Goal: Complete application form: Complete application form

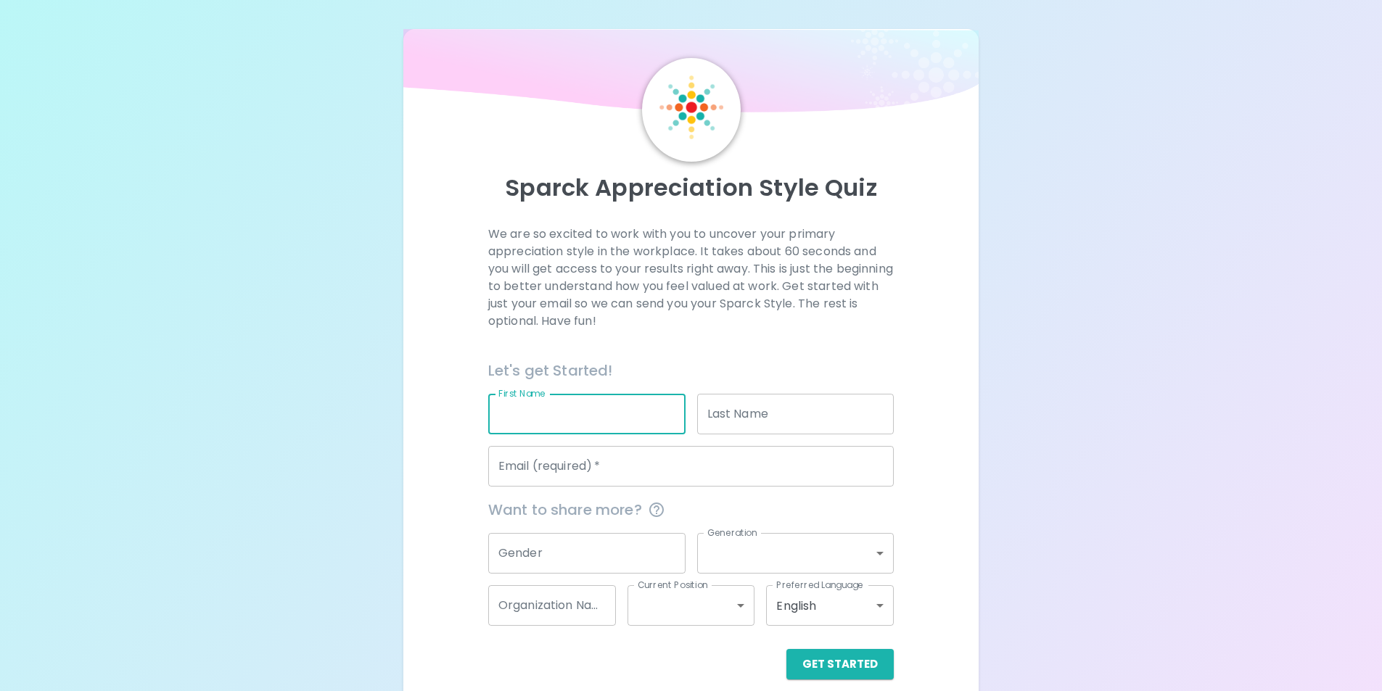
scroll to position [17, 0]
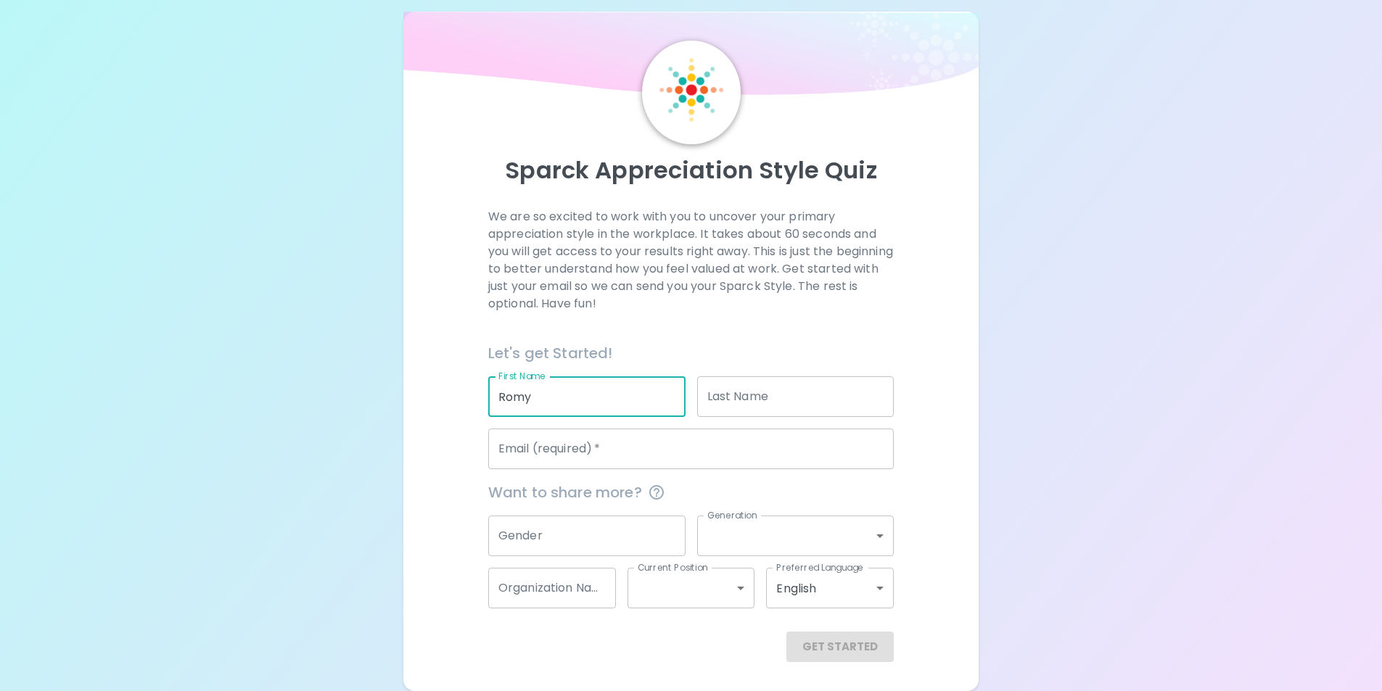
type input "Romy"
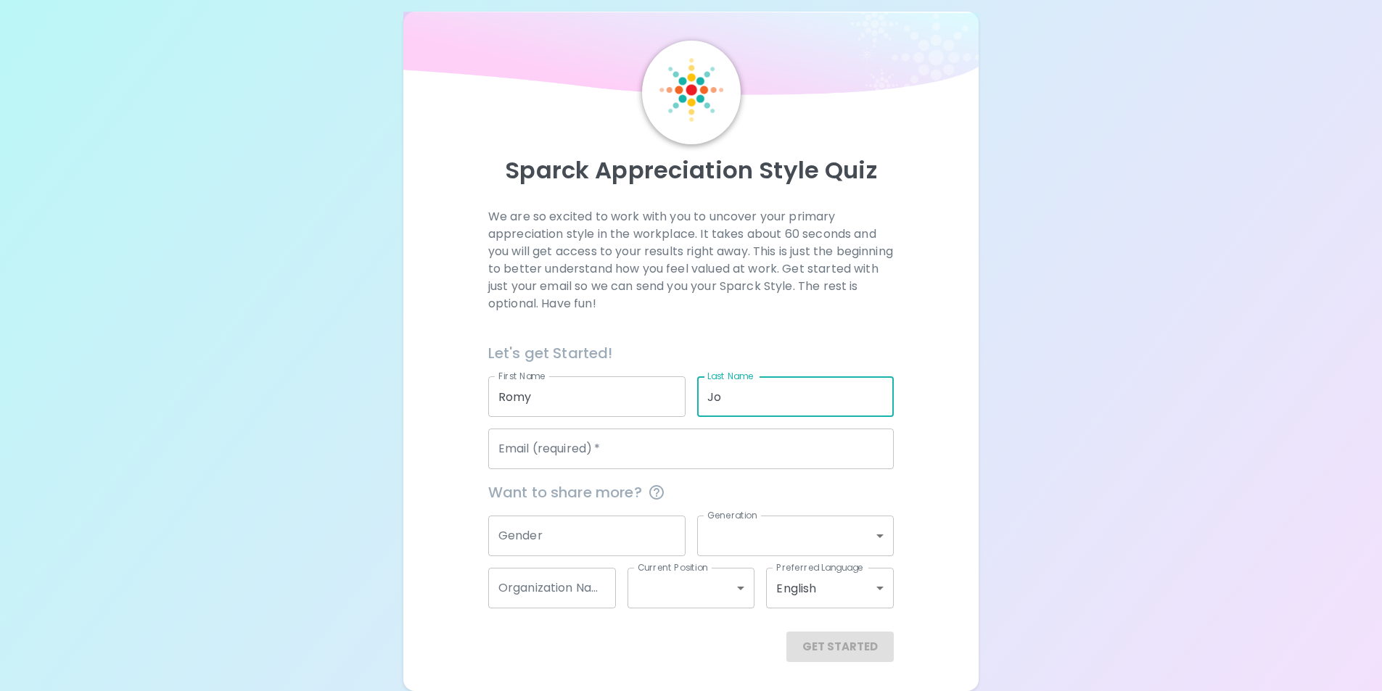
type input "Jo"
click at [525, 448] on input "Email (required)   *" at bounding box center [690, 449] width 405 height 41
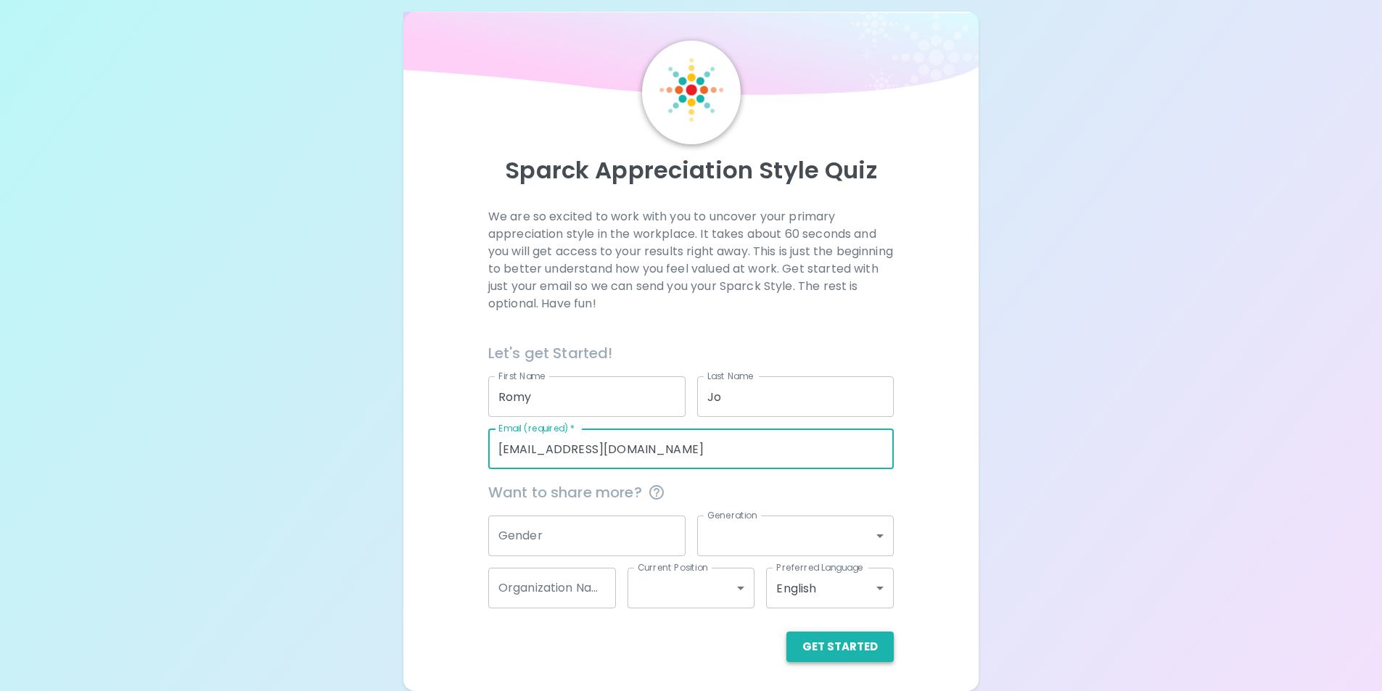
type input "[EMAIL_ADDRESS][DOMAIN_NAME]"
click at [810, 635] on button "Get Started" at bounding box center [839, 647] width 107 height 30
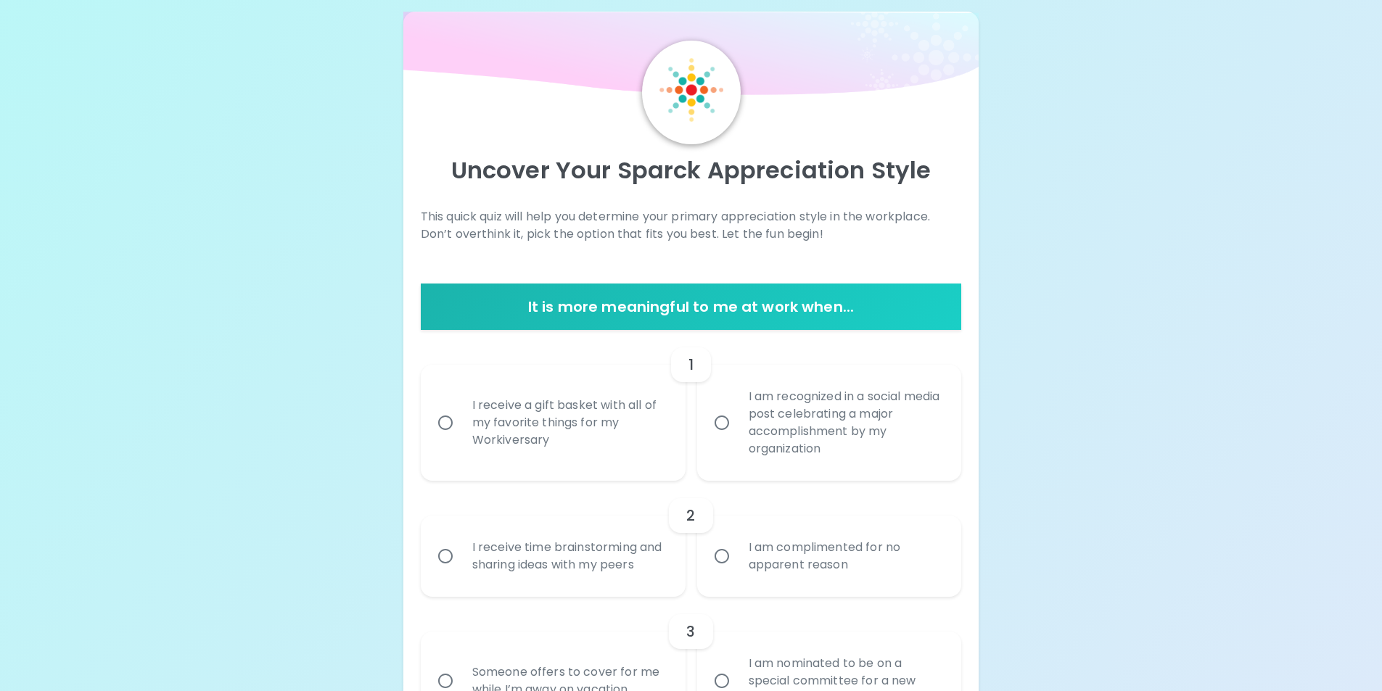
click at [447, 413] on input "I receive a gift basket with all of my favorite things for my Workiversary" at bounding box center [445, 423] width 30 height 30
radio input "true"
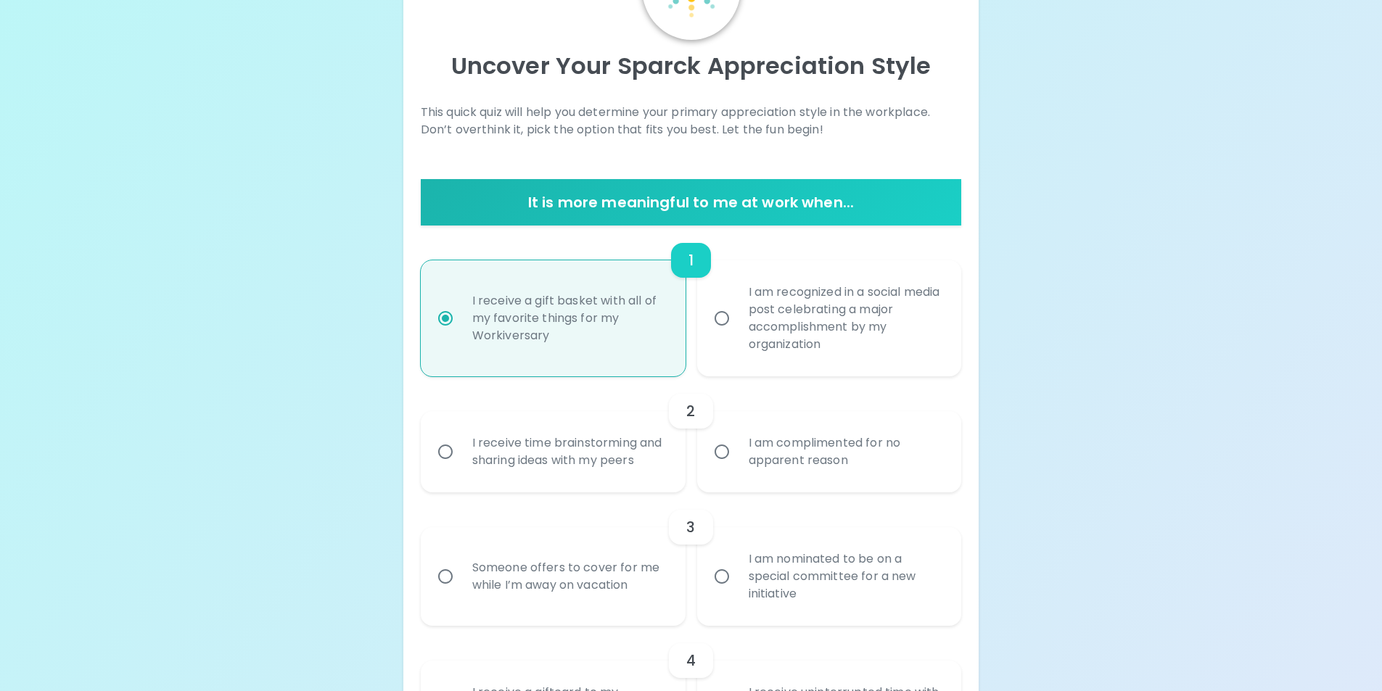
scroll to position [133, 0]
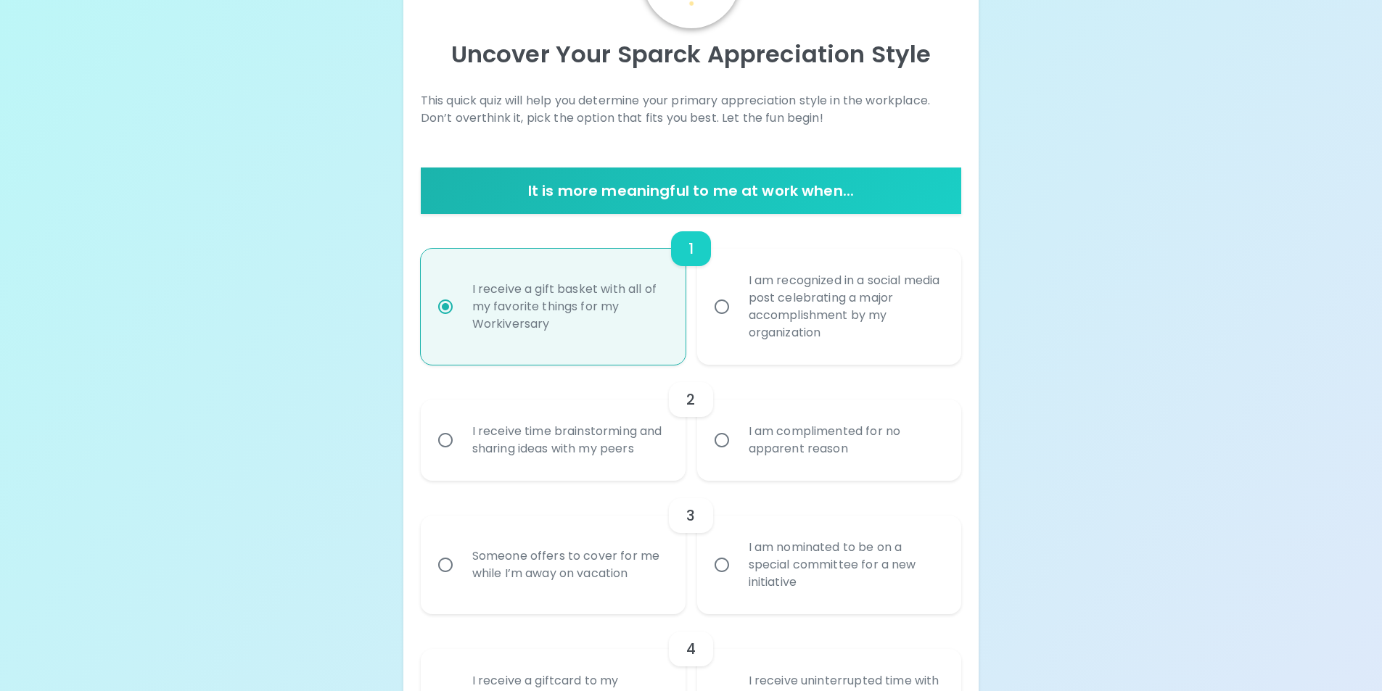
click at [784, 468] on div "I am complimented for no apparent reason" at bounding box center [845, 440] width 217 height 70
click at [737, 456] on input "I am complimented for no apparent reason" at bounding box center [722, 440] width 30 height 30
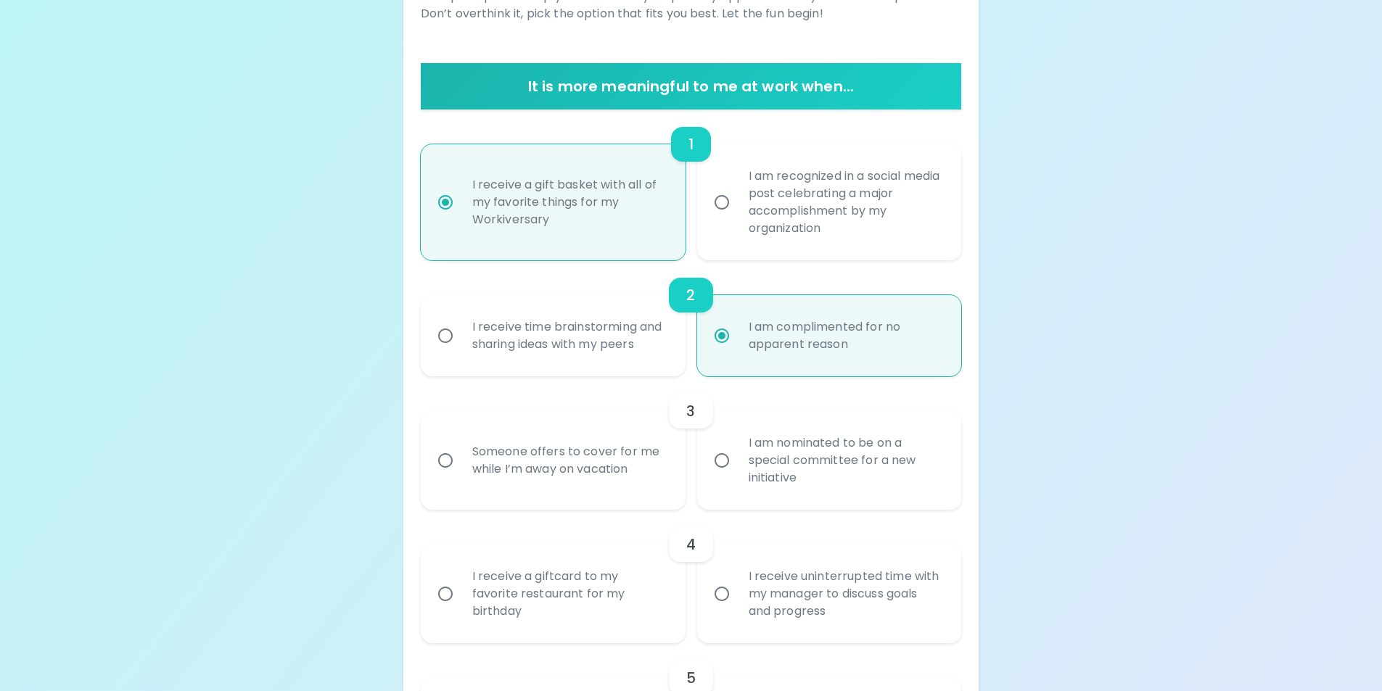
scroll to position [250, 0]
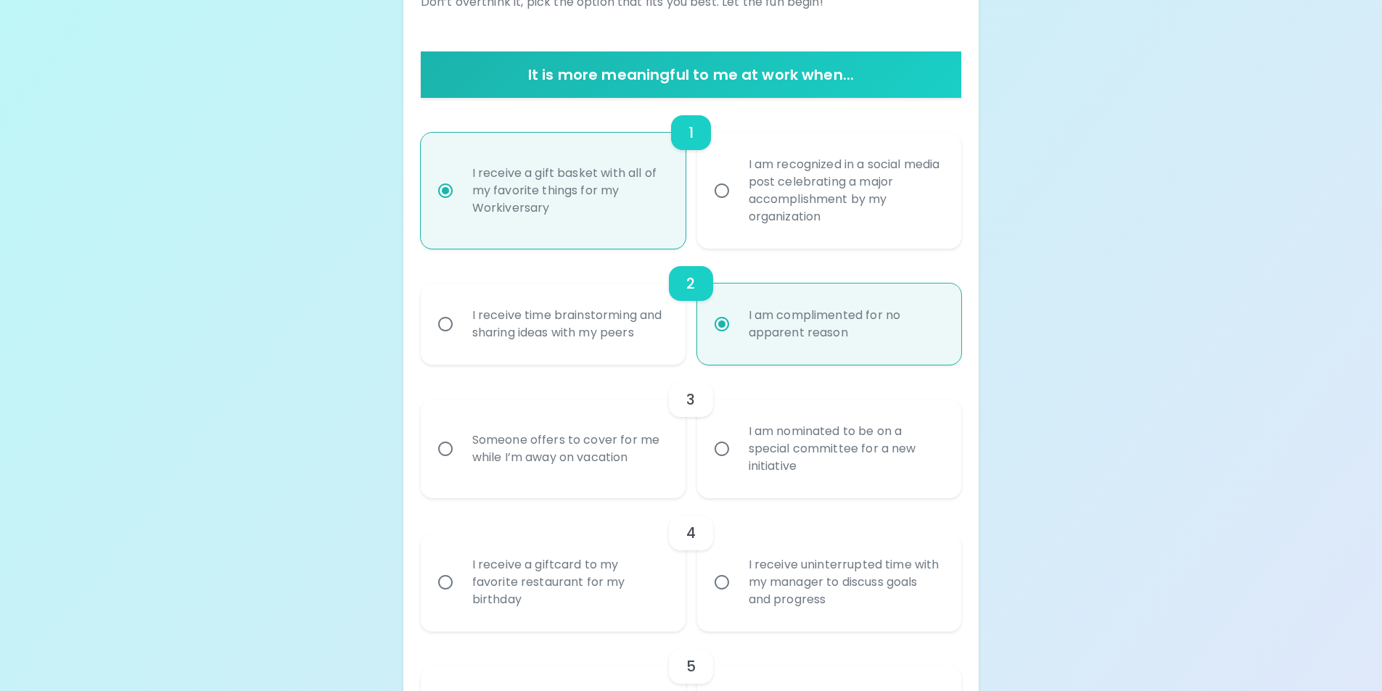
radio input "true"
click at [728, 461] on input "I am nominated to be on a special committee for a new initiative" at bounding box center [722, 449] width 30 height 30
radio input "false"
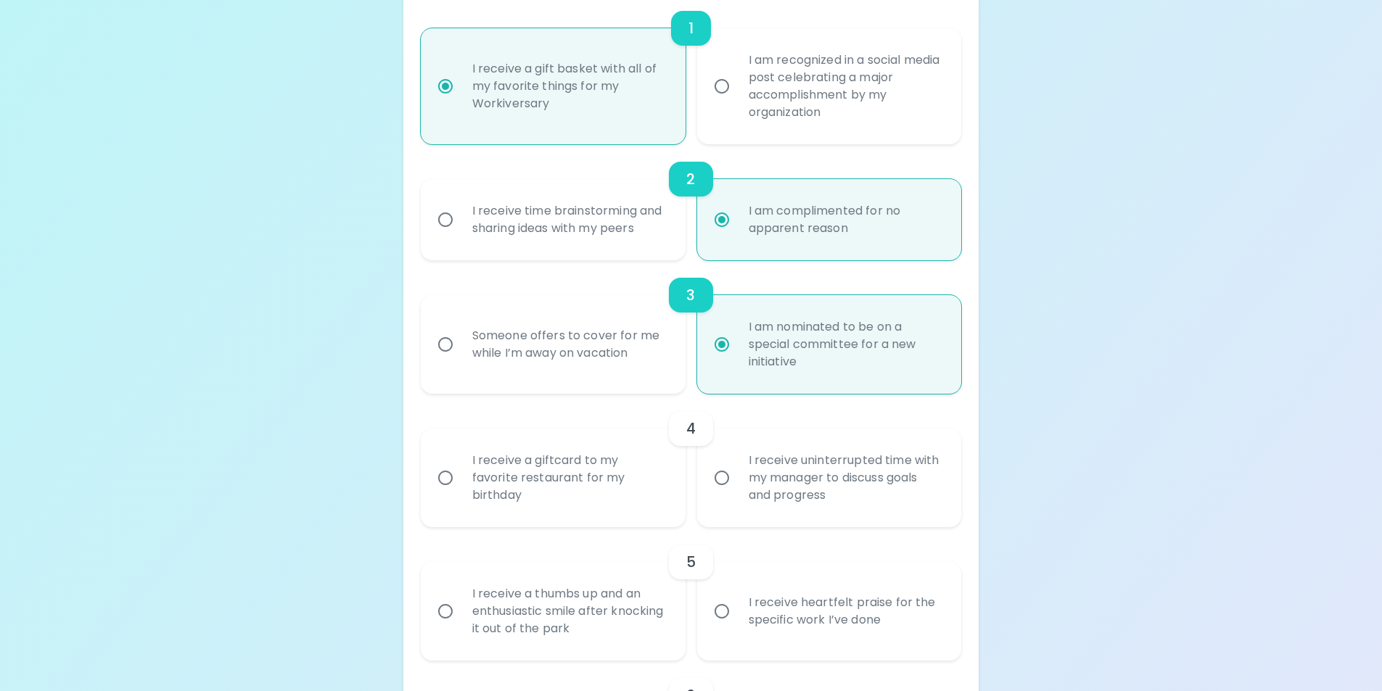
scroll to position [366, 0]
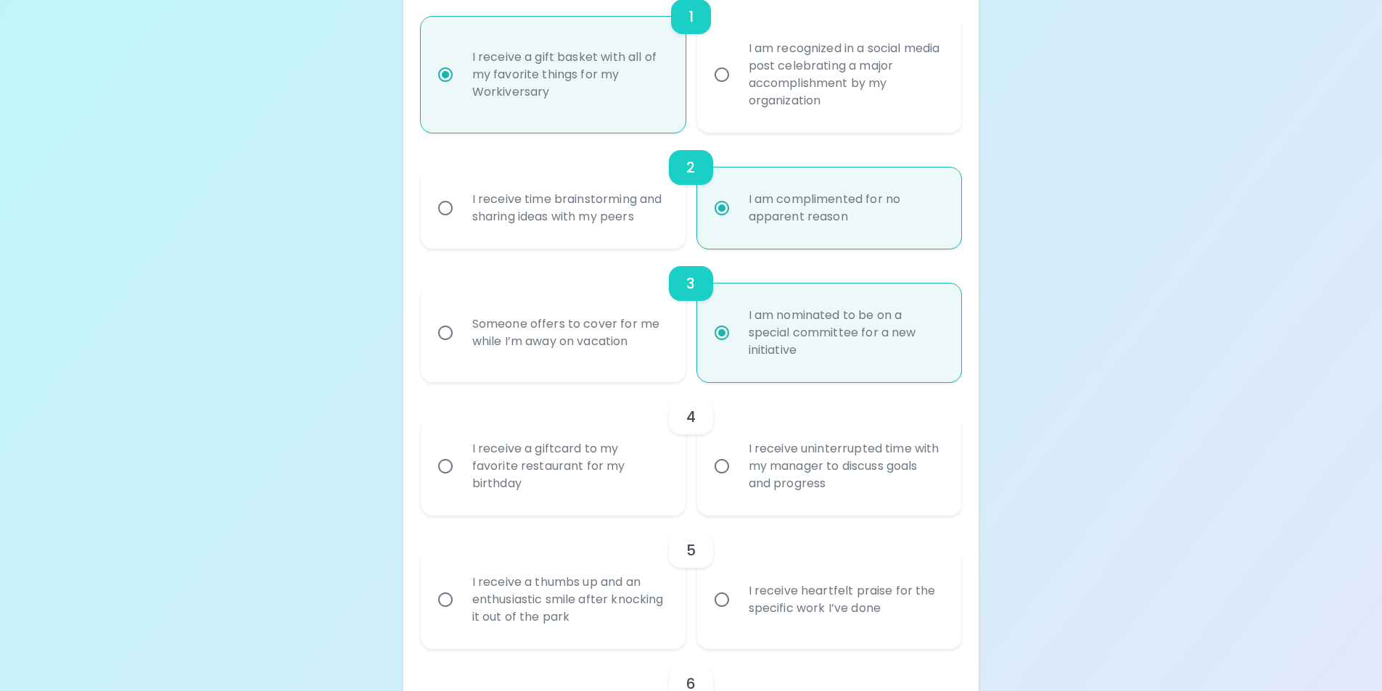
radio input "true"
click at [589, 490] on div "I receive a giftcard to my favorite restaurant for my birthday" at bounding box center [569, 466] width 217 height 87
click at [461, 482] on input "I receive a giftcard to my favorite restaurant for my birthday" at bounding box center [445, 466] width 30 height 30
radio input "false"
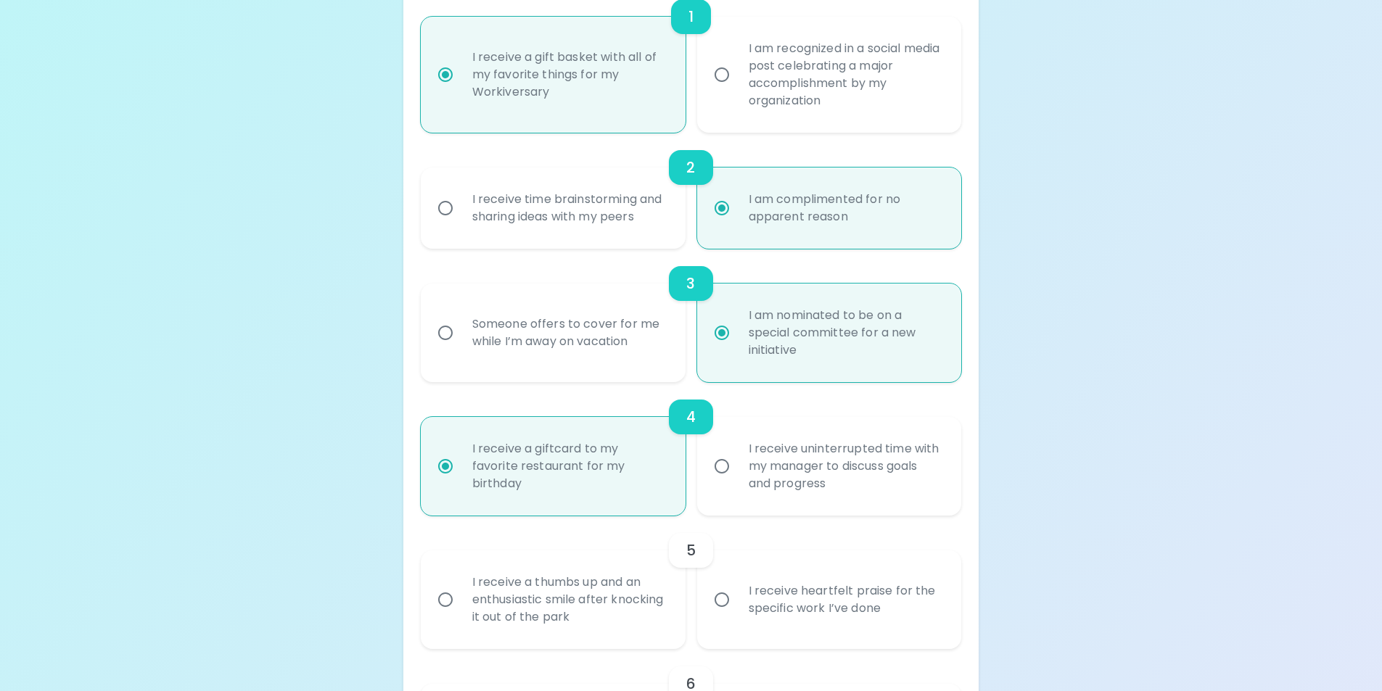
scroll to position [482, 0]
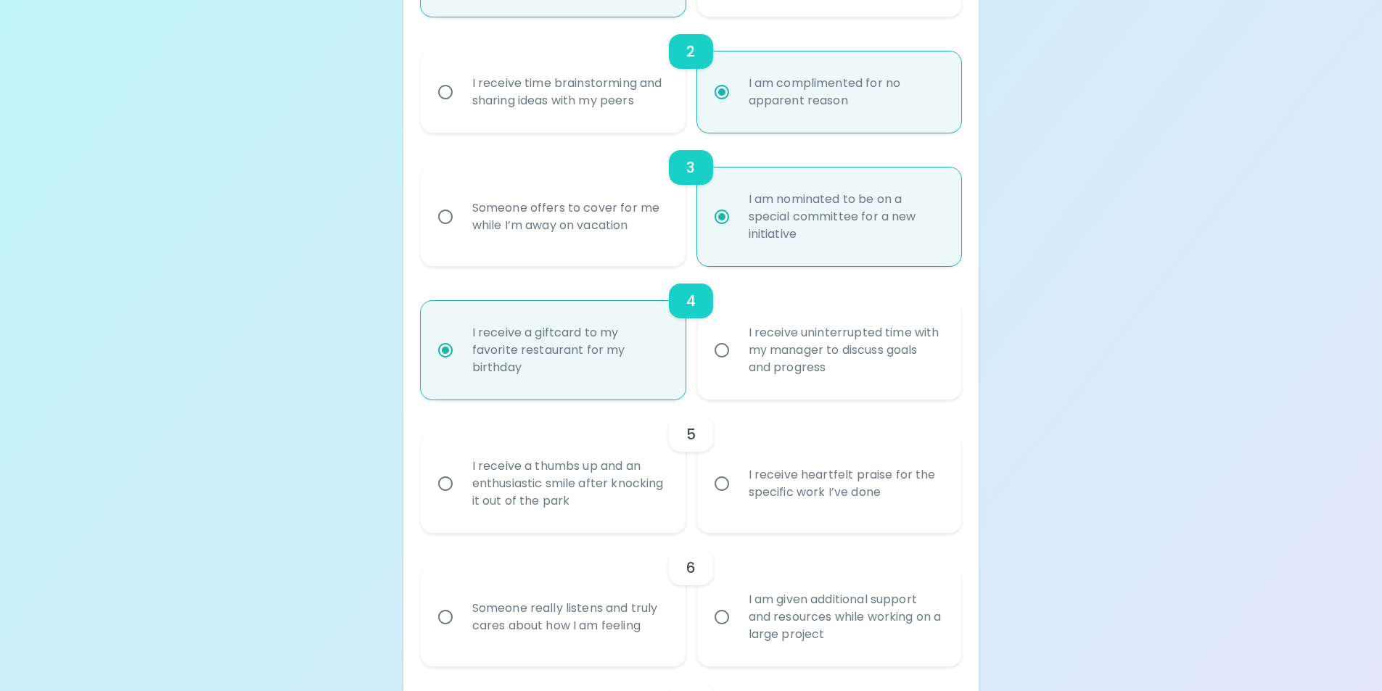
radio input "true"
click at [729, 478] on input "I receive heartfelt praise for the specific work I’ve done" at bounding box center [722, 484] width 30 height 30
radio input "false"
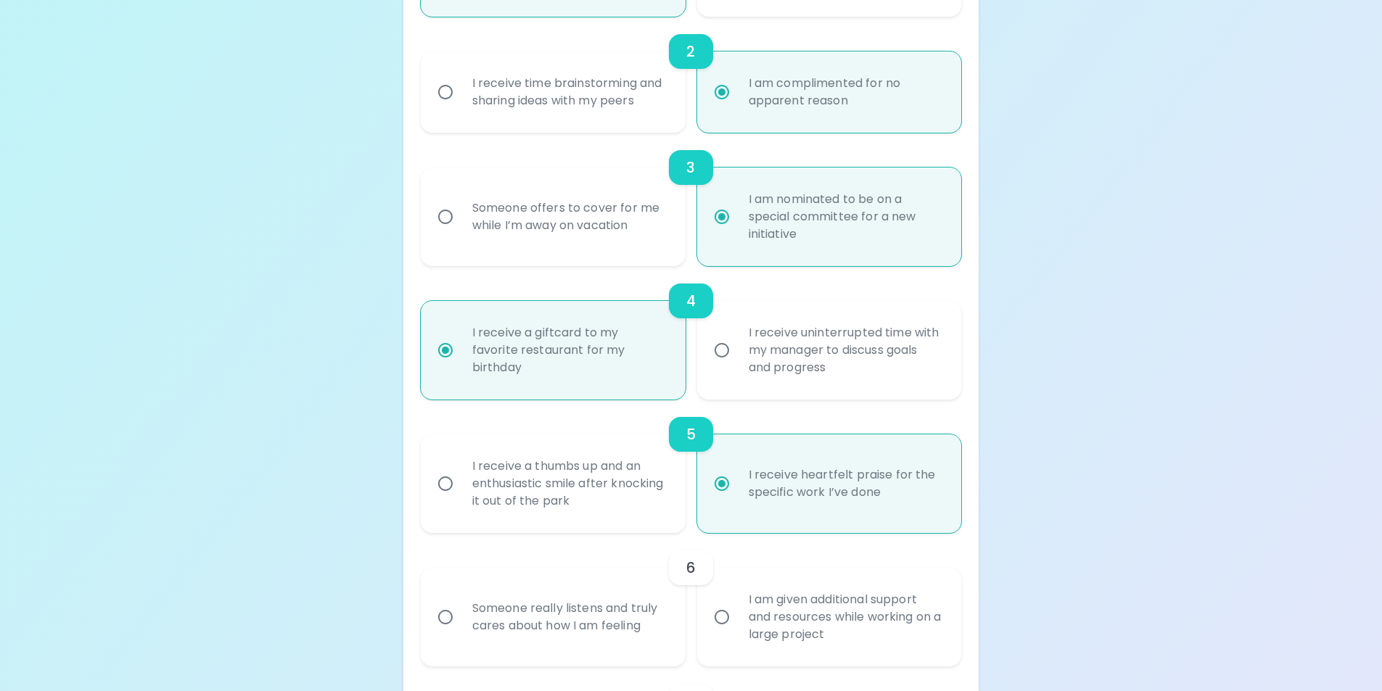
scroll to position [598, 0]
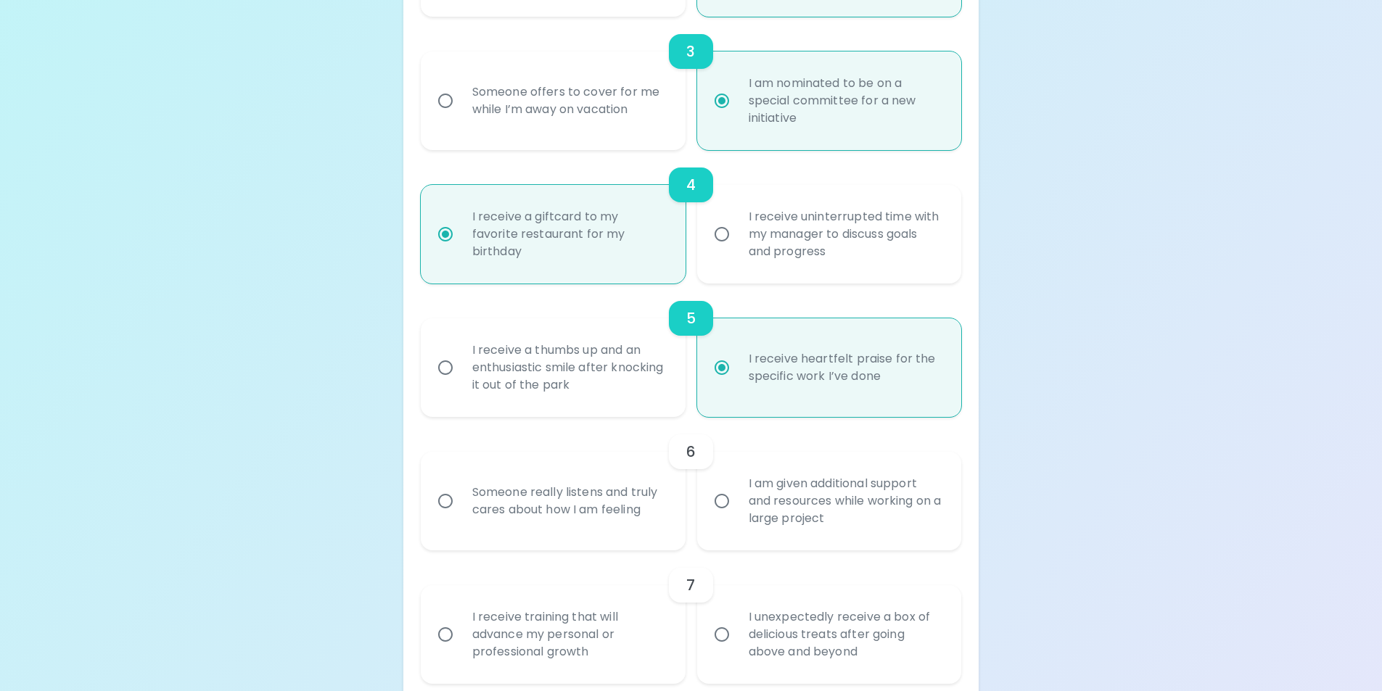
radio input "true"
click at [596, 511] on div "Someone really listens and truly cares about how I am feeling" at bounding box center [569, 501] width 217 height 70
click at [461, 511] on input "Someone really listens and truly cares about how I am feeling" at bounding box center [445, 501] width 30 height 30
radio input "false"
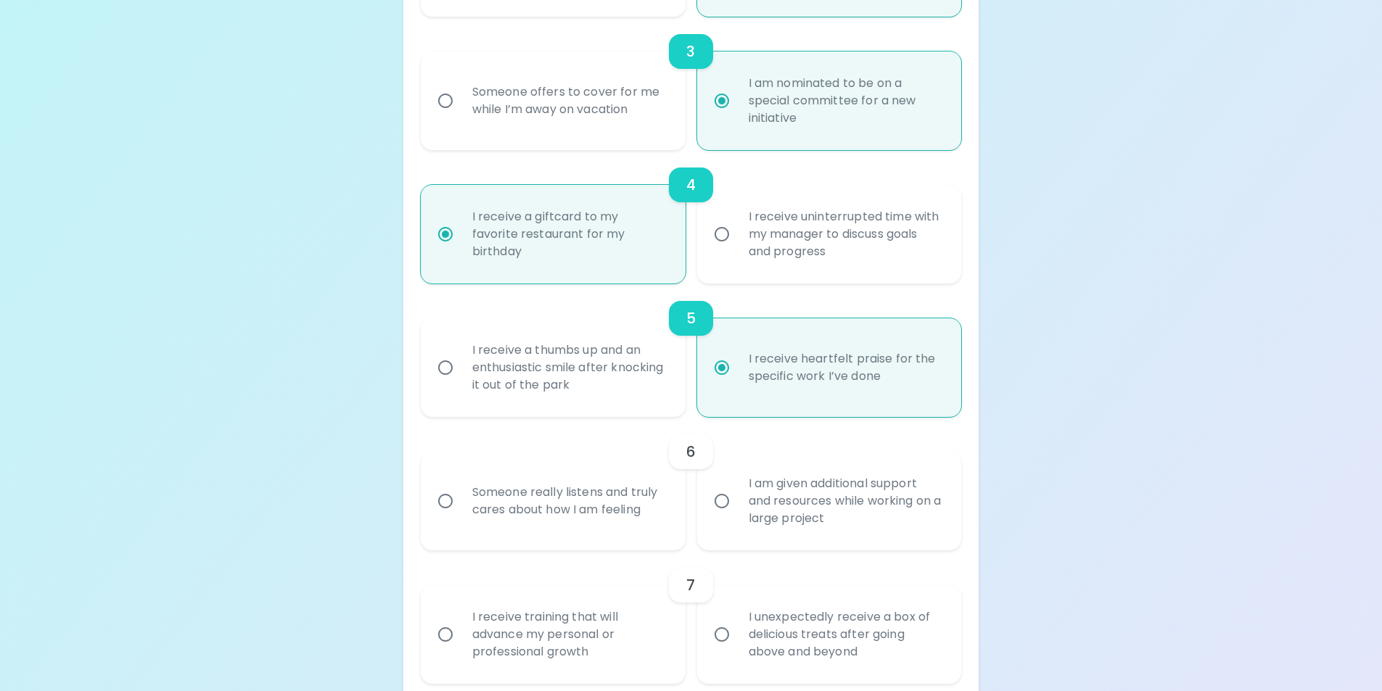
radio input "false"
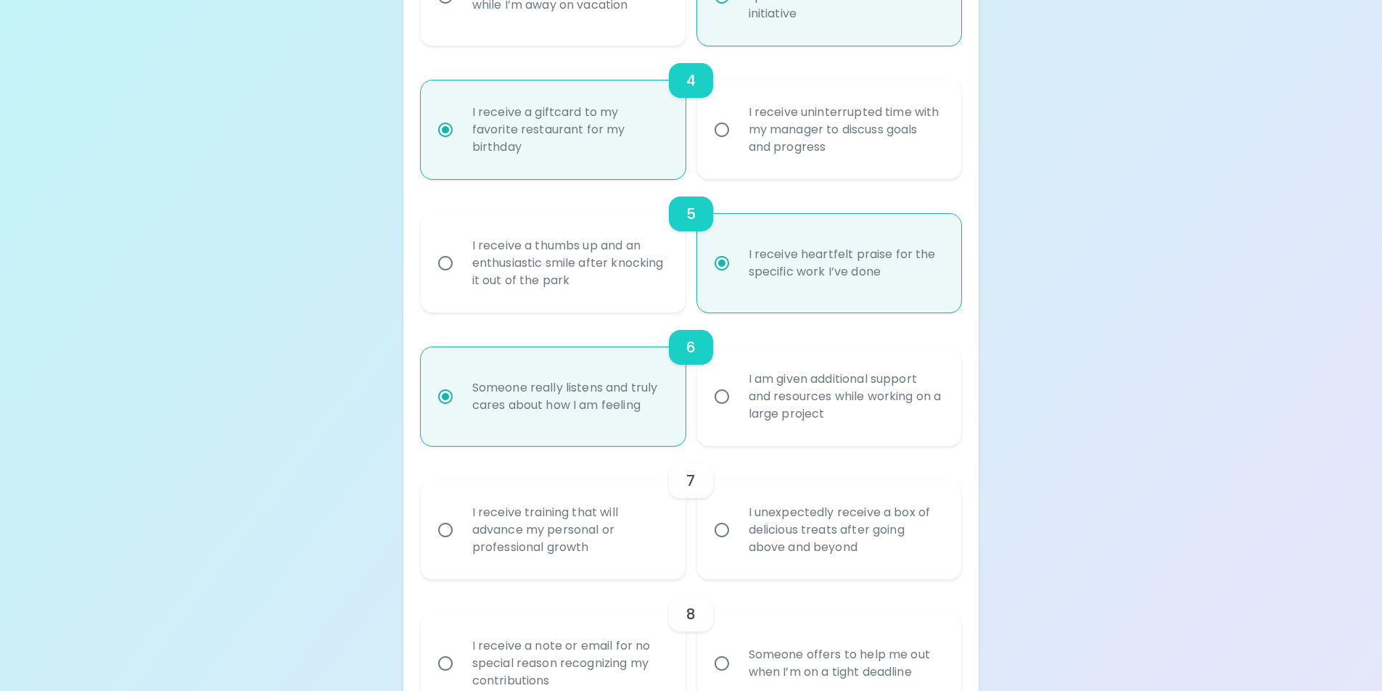
scroll to position [714, 0]
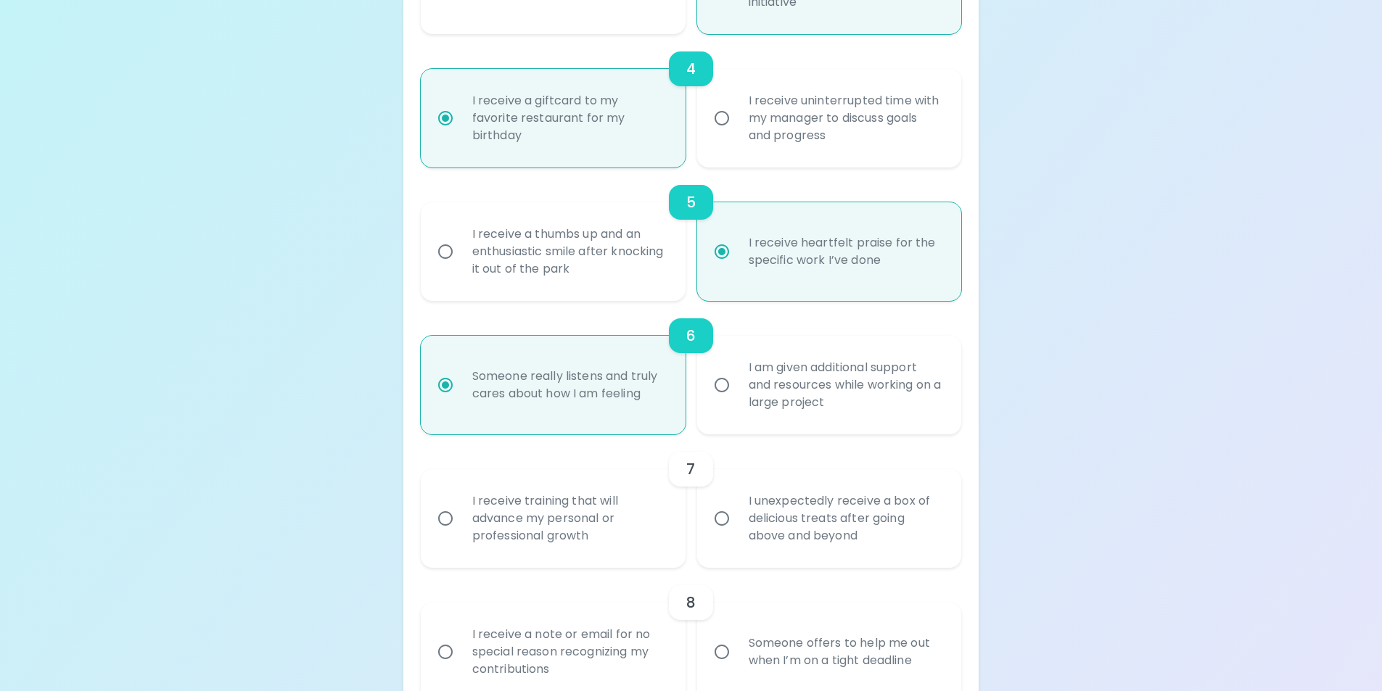
radio input "true"
click at [589, 522] on div "I receive training that will advance my personal or professional growth" at bounding box center [569, 518] width 217 height 87
click at [461, 522] on input "I receive training that will advance my personal or professional growth" at bounding box center [445, 518] width 30 height 30
radio input "false"
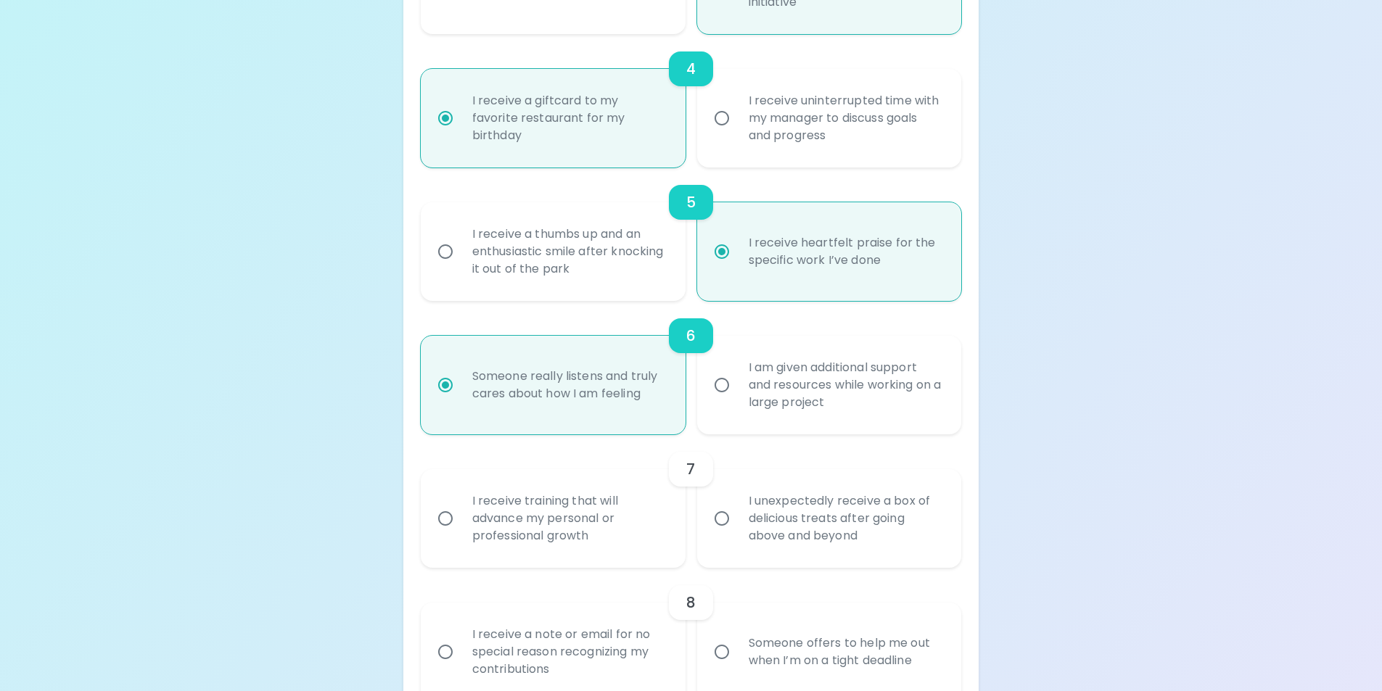
radio input "false"
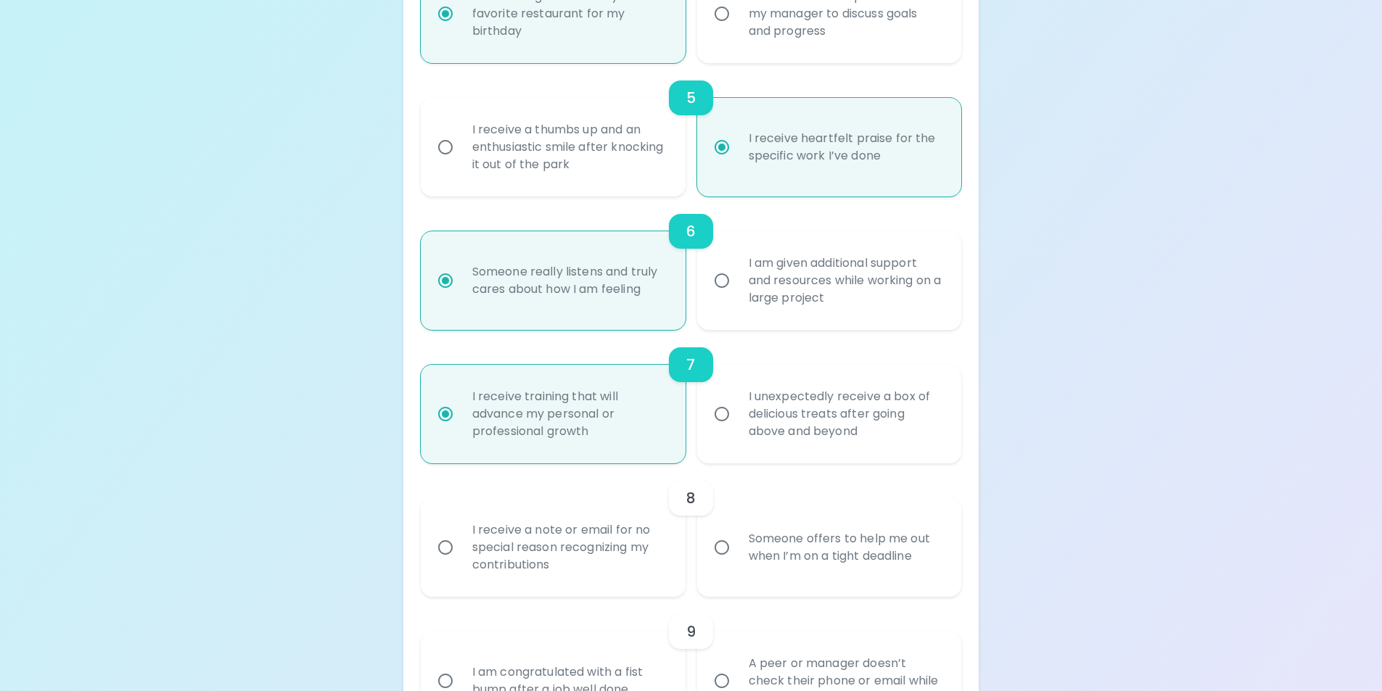
scroll to position [830, 0]
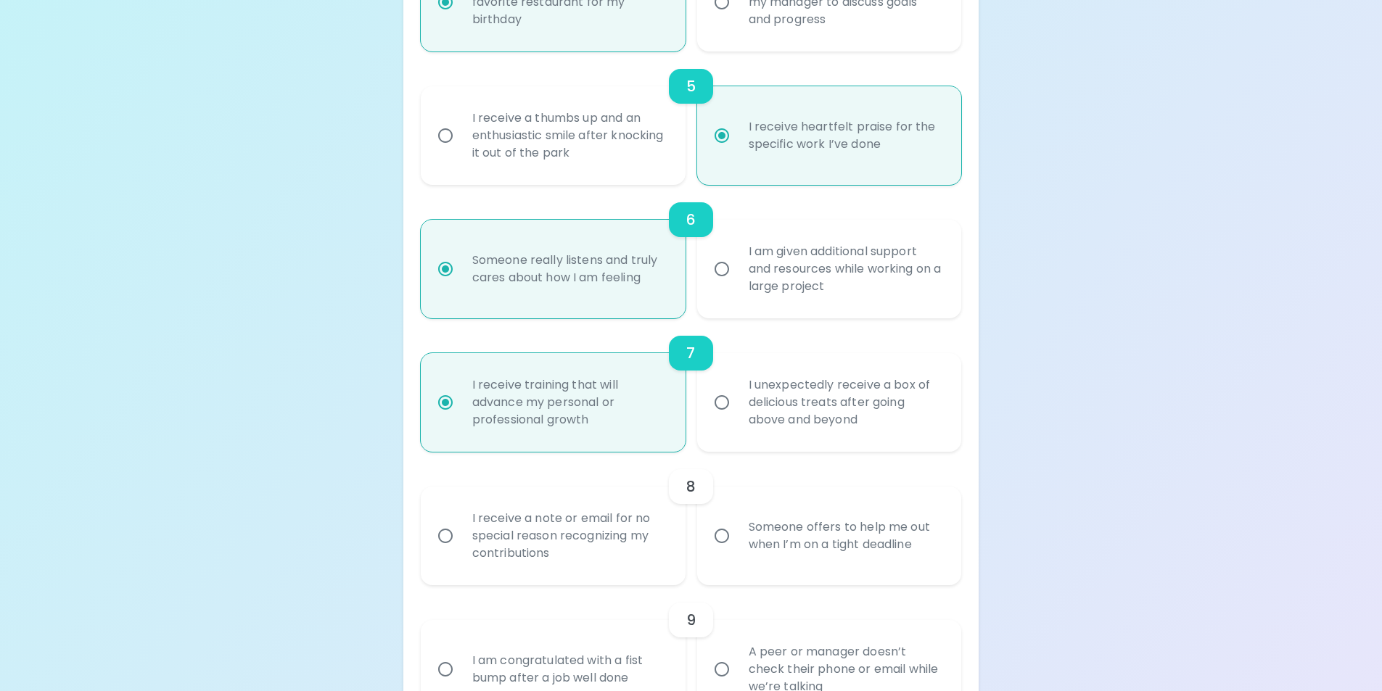
radio input "true"
click at [596, 548] on div "I receive a note or email for no special reason recognizing my contributions" at bounding box center [569, 536] width 217 height 87
click at [461, 548] on input "I receive a note or email for no special reason recognizing my contributions" at bounding box center [445, 536] width 30 height 30
radio input "false"
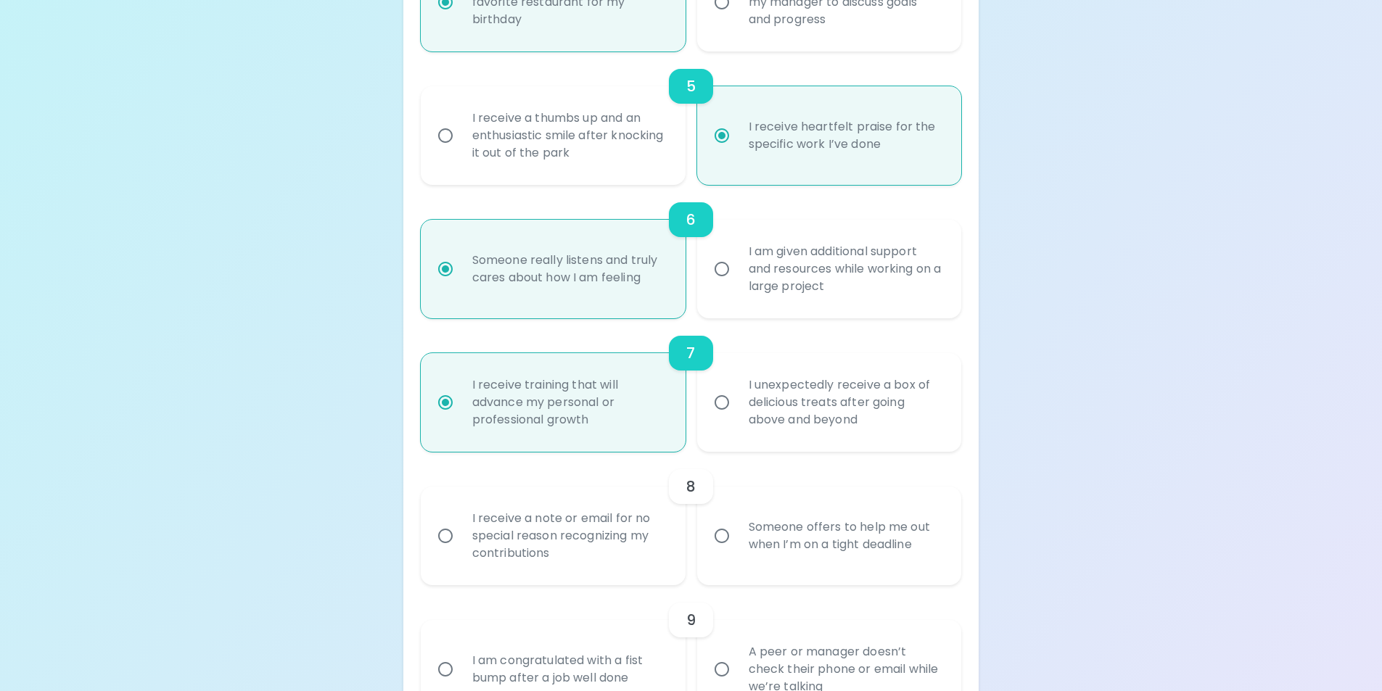
radio input "false"
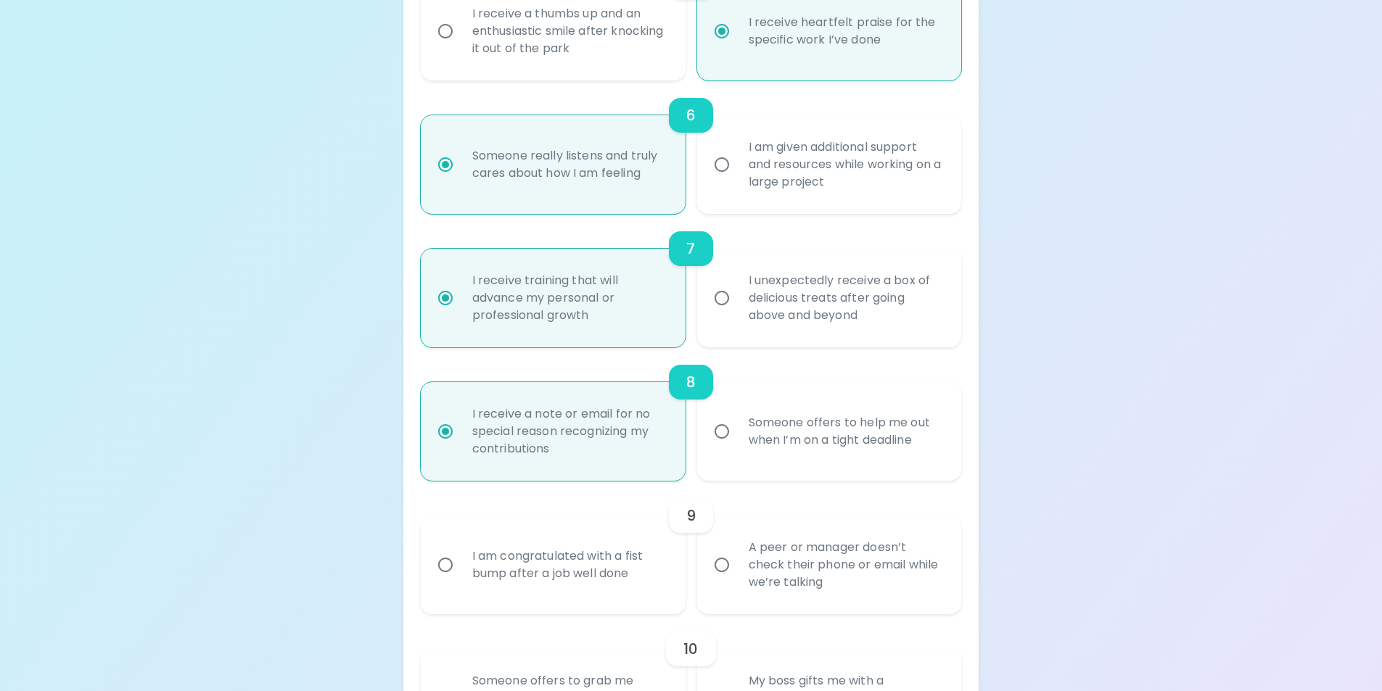
scroll to position [946, 0]
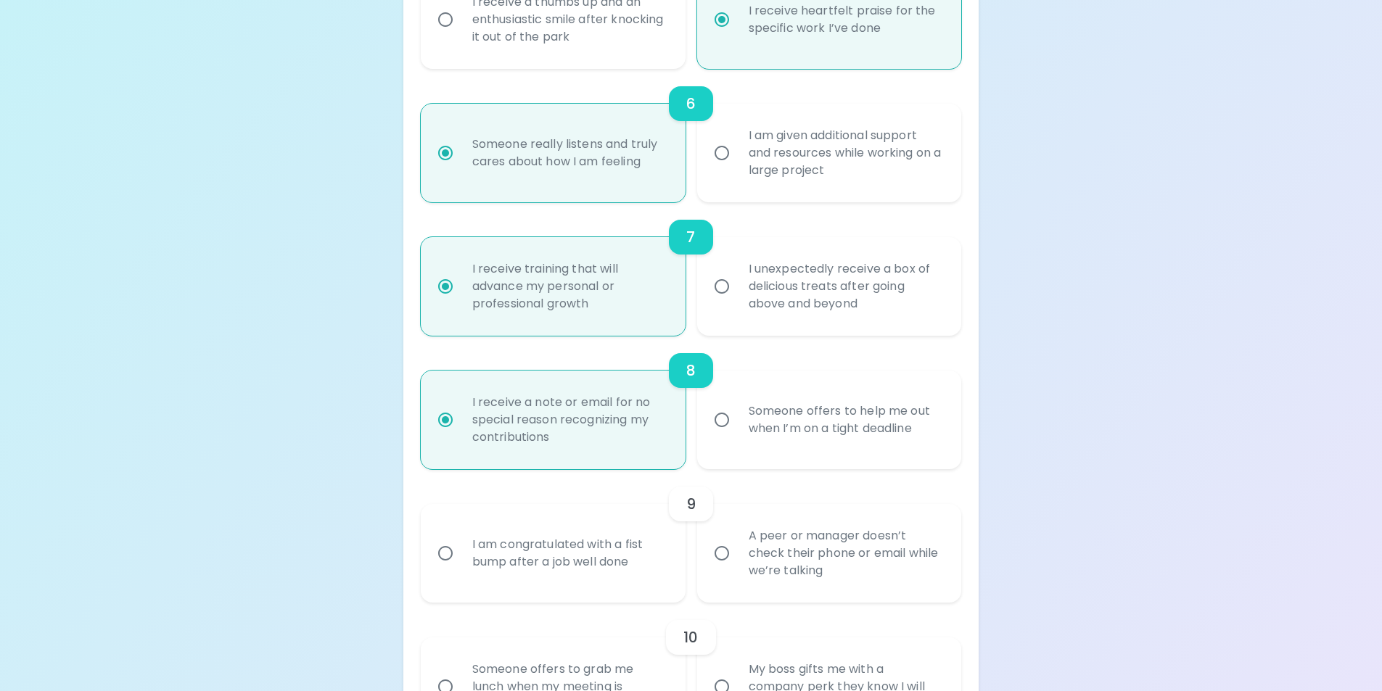
radio input "true"
click at [947, 572] on div "A peer or manager doesn’t check their phone or email while we’re talking" at bounding box center [845, 553] width 217 height 87
click at [737, 569] on input "A peer or manager doesn’t check their phone or email while we’re talking" at bounding box center [722, 553] width 30 height 30
radio input "false"
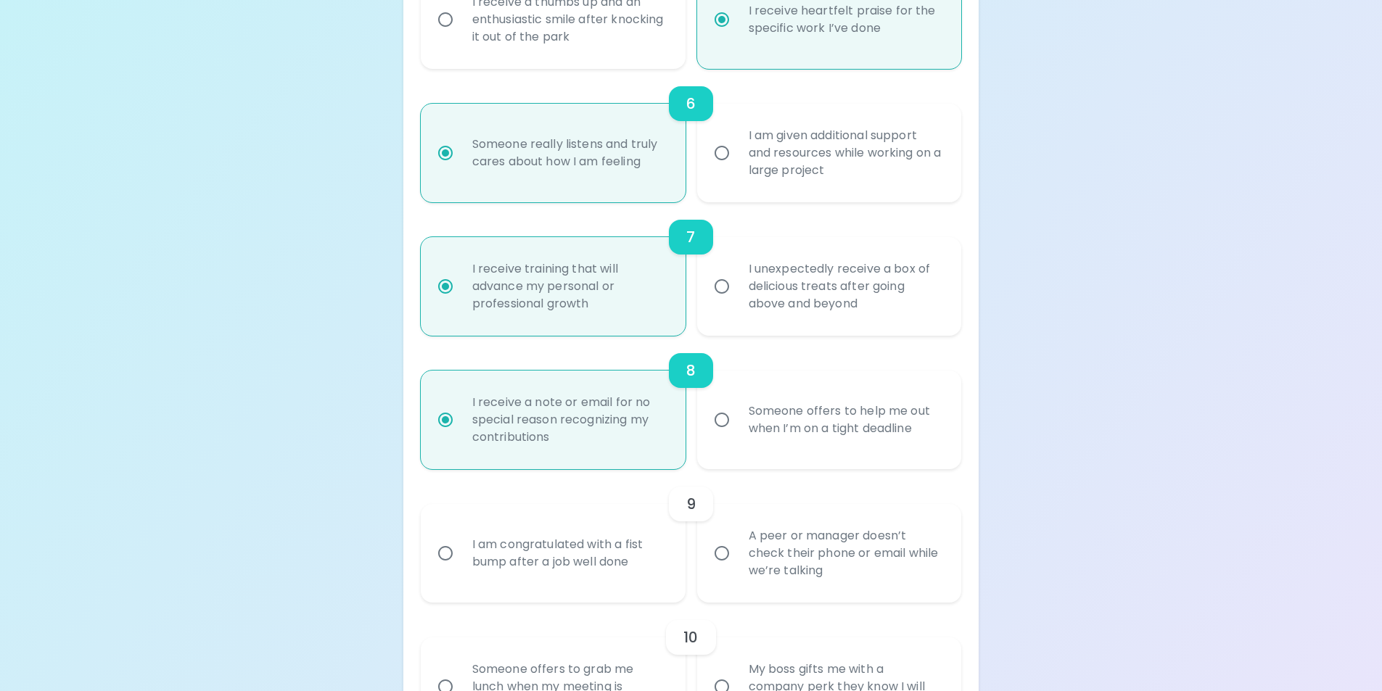
radio input "false"
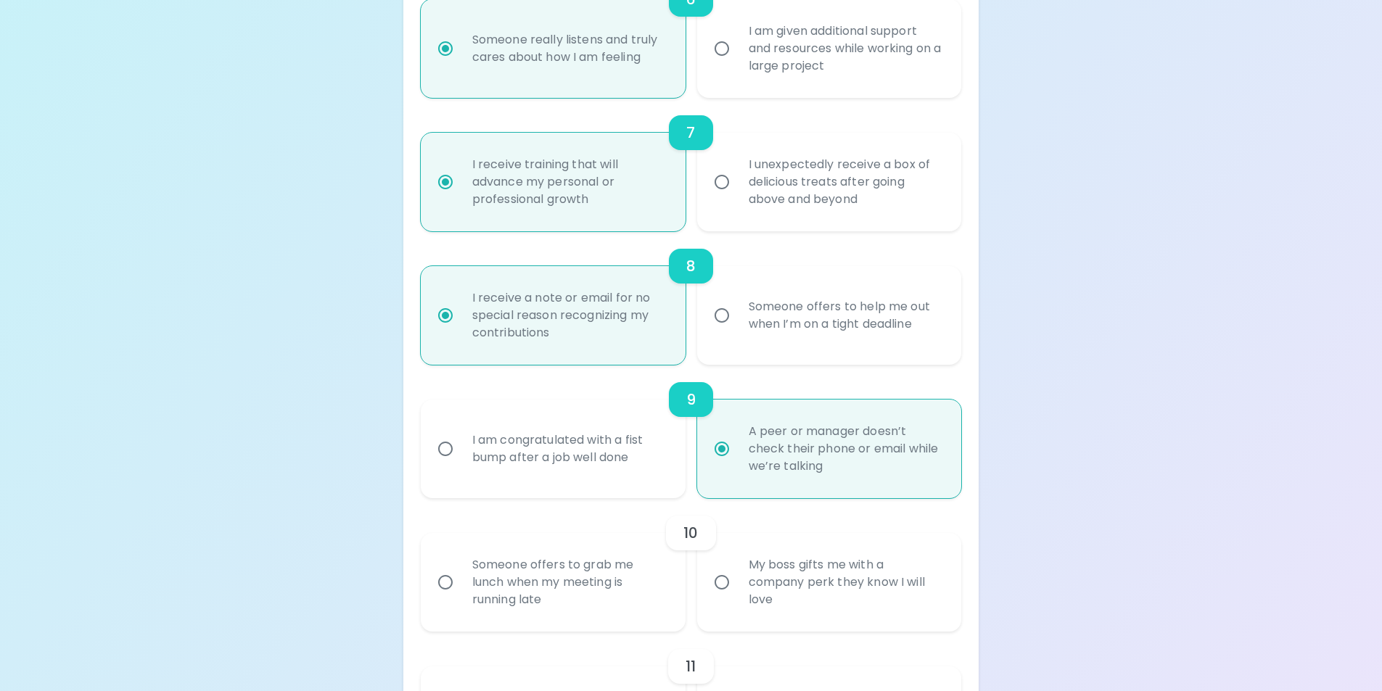
scroll to position [1062, 0]
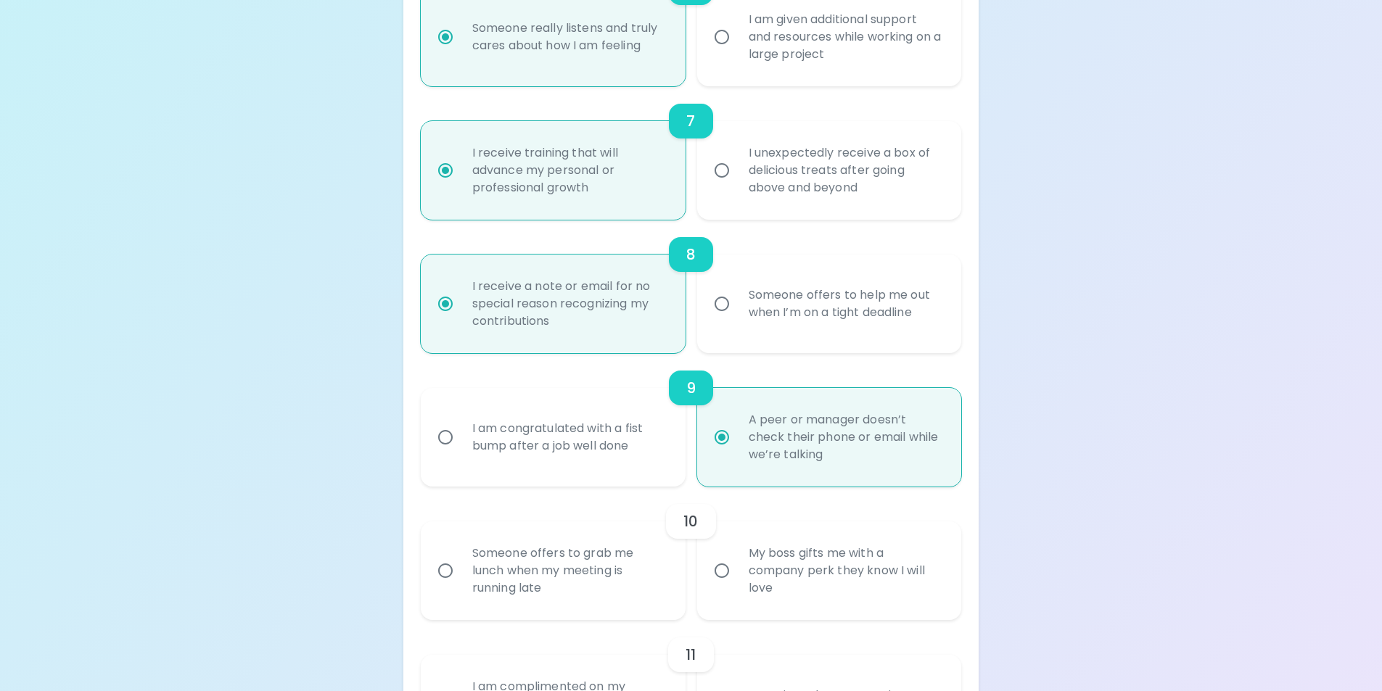
radio input "true"
click at [756, 580] on div "My boss gifts me with a company perk they know I will love" at bounding box center [845, 570] width 217 height 87
click at [737, 580] on input "My boss gifts me with a company perk they know I will love" at bounding box center [722, 571] width 30 height 30
radio input "false"
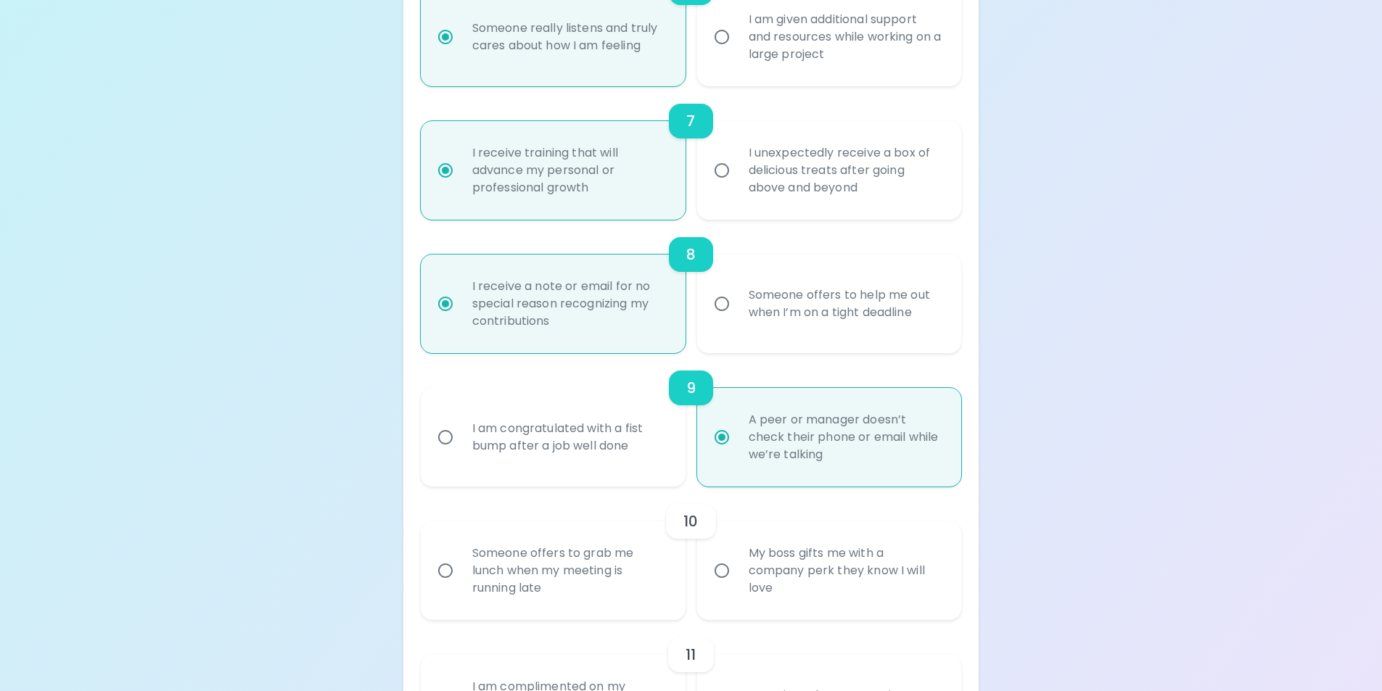
radio input "false"
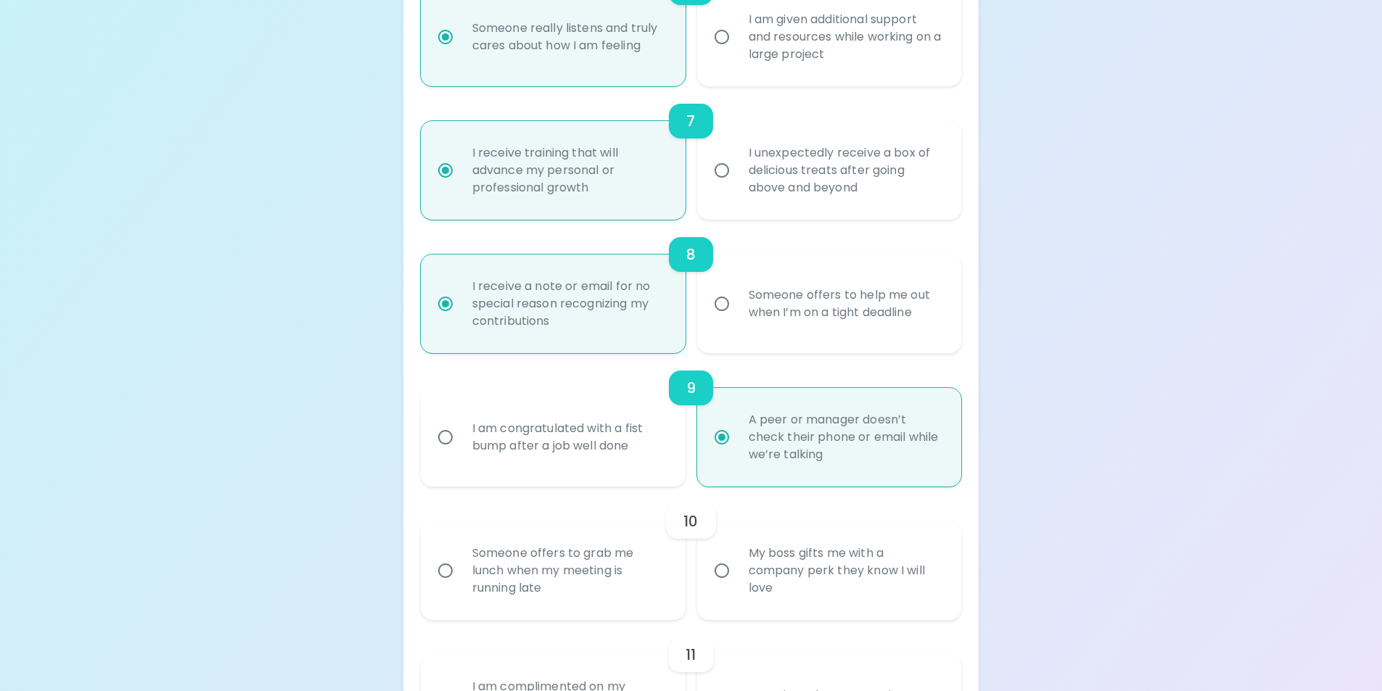
radio input "false"
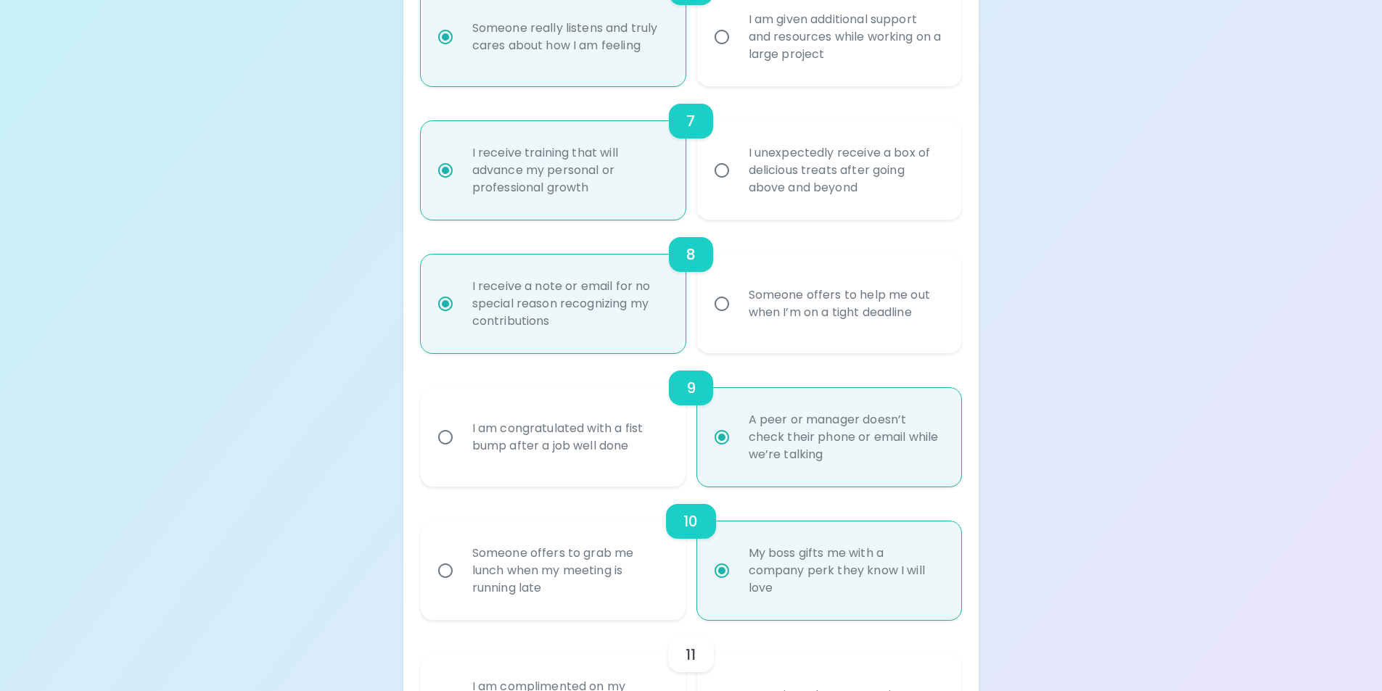
scroll to position [1178, 0]
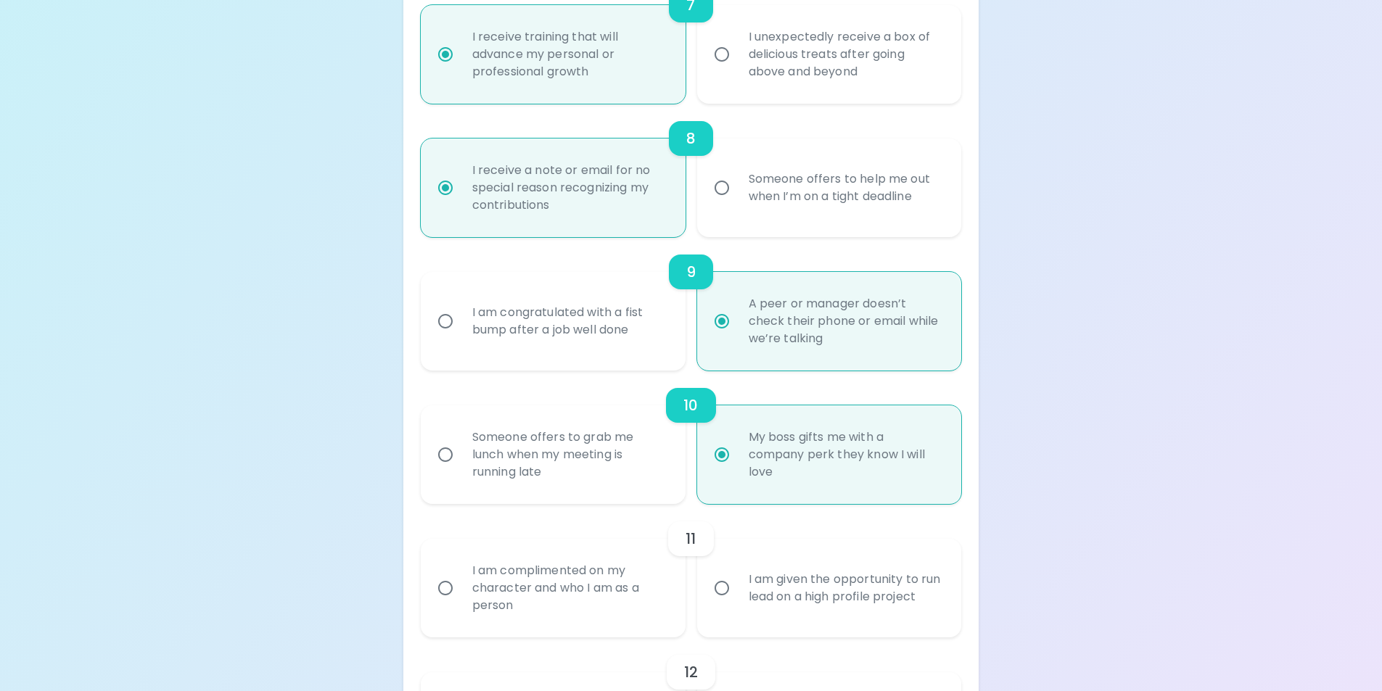
radio input "true"
click at [583, 573] on div "I am complimented on my character and who I am as a person" at bounding box center [569, 588] width 217 height 87
click at [461, 573] on input "I am complimented on my character and who I am as a person" at bounding box center [445, 588] width 30 height 30
radio input "false"
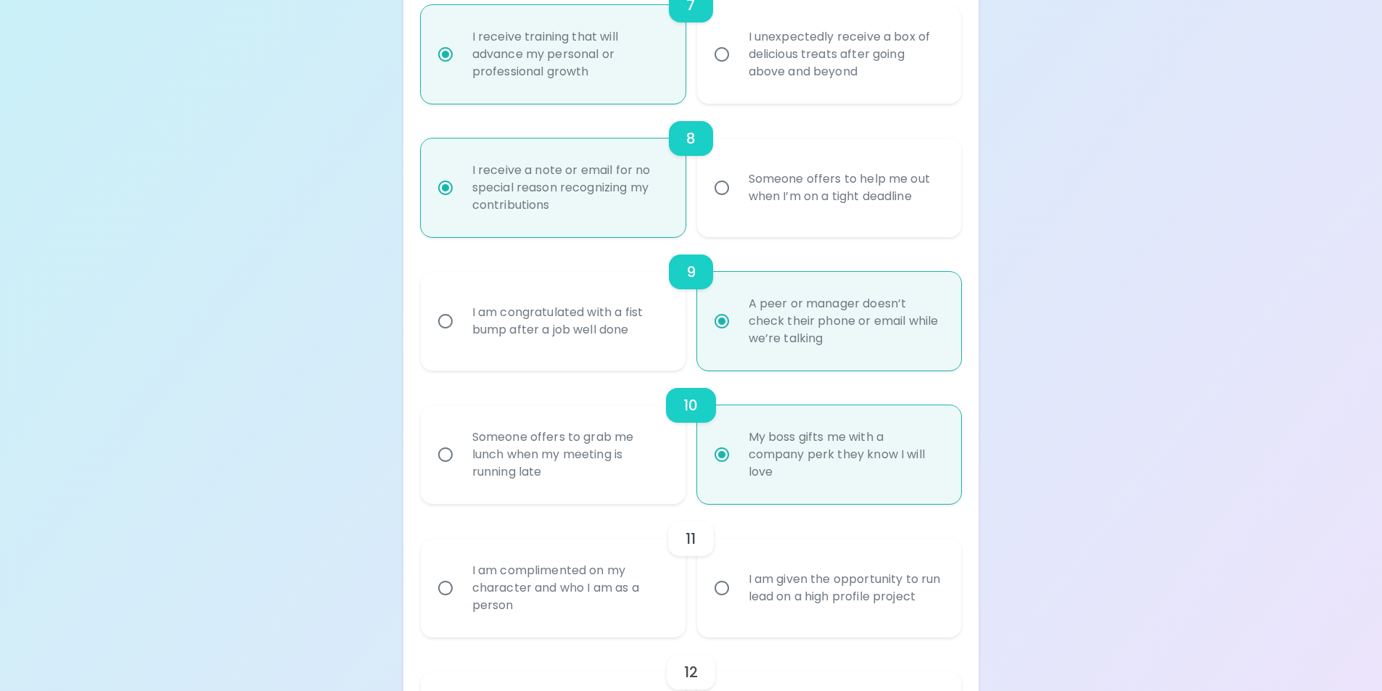
radio input "false"
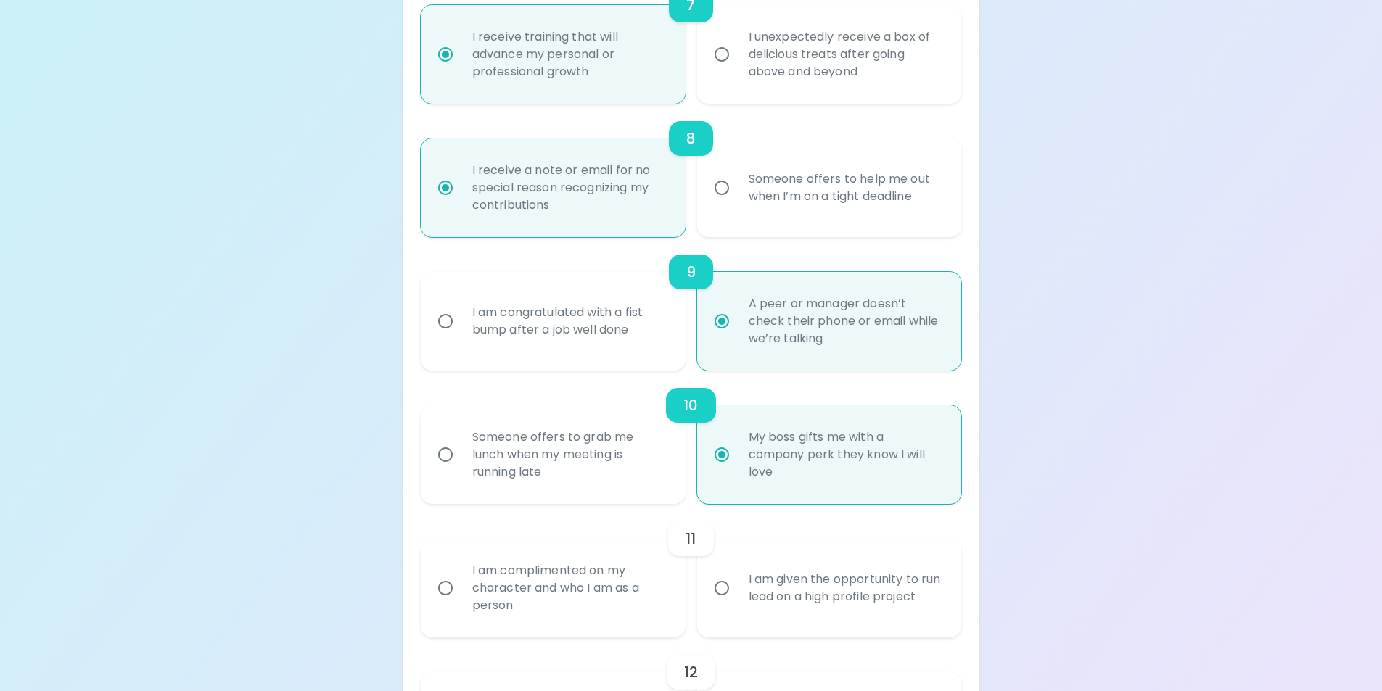
radio input "false"
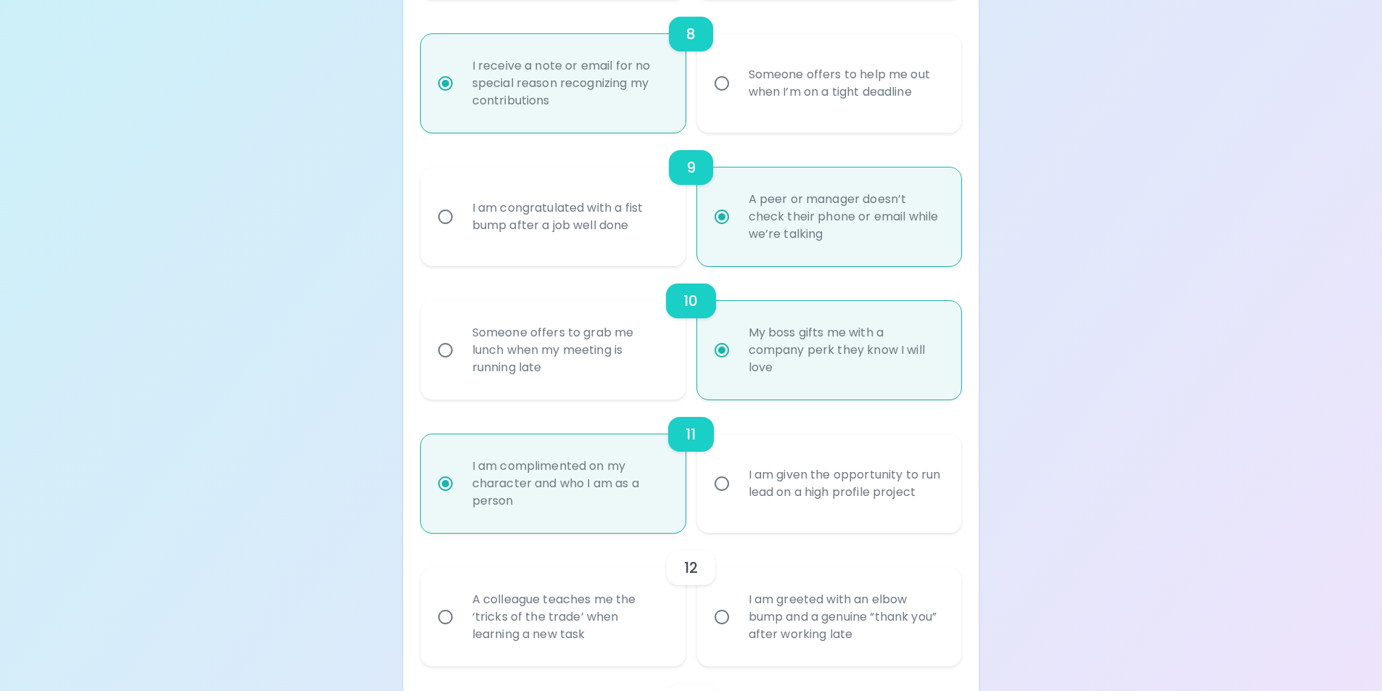
scroll to position [1294, 0]
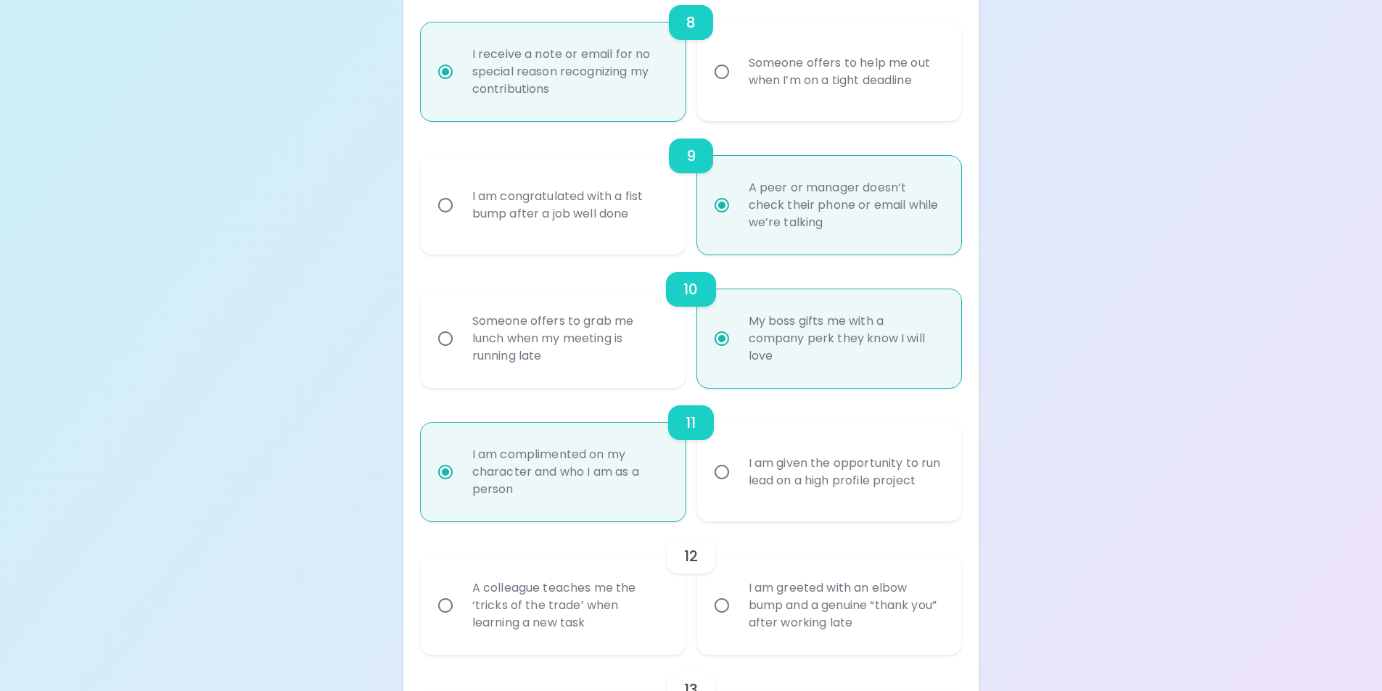
radio input "true"
click at [494, 601] on div "A colleague teaches me the ‘tricks of the trade’ when learning a new task" at bounding box center [569, 605] width 217 height 87
click at [461, 601] on input "A colleague teaches me the ‘tricks of the trade’ when learning a new task" at bounding box center [445, 605] width 30 height 30
radio input "false"
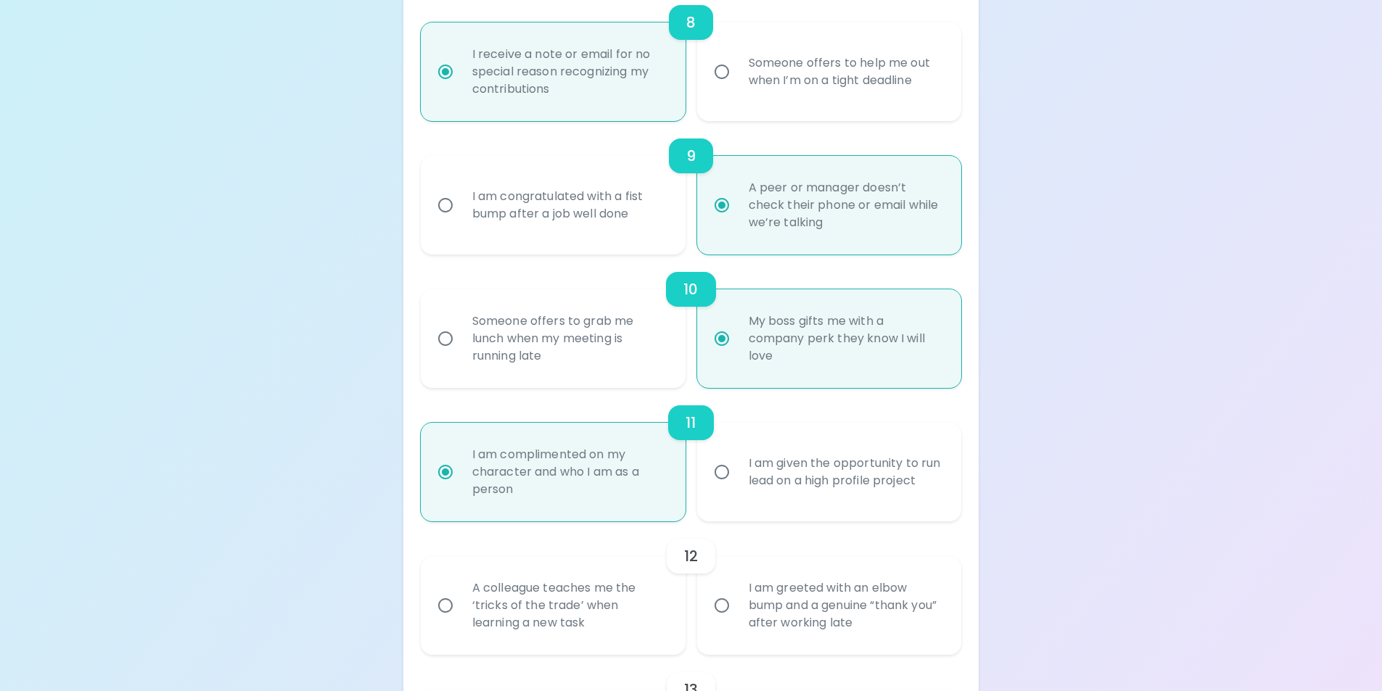
radio input "false"
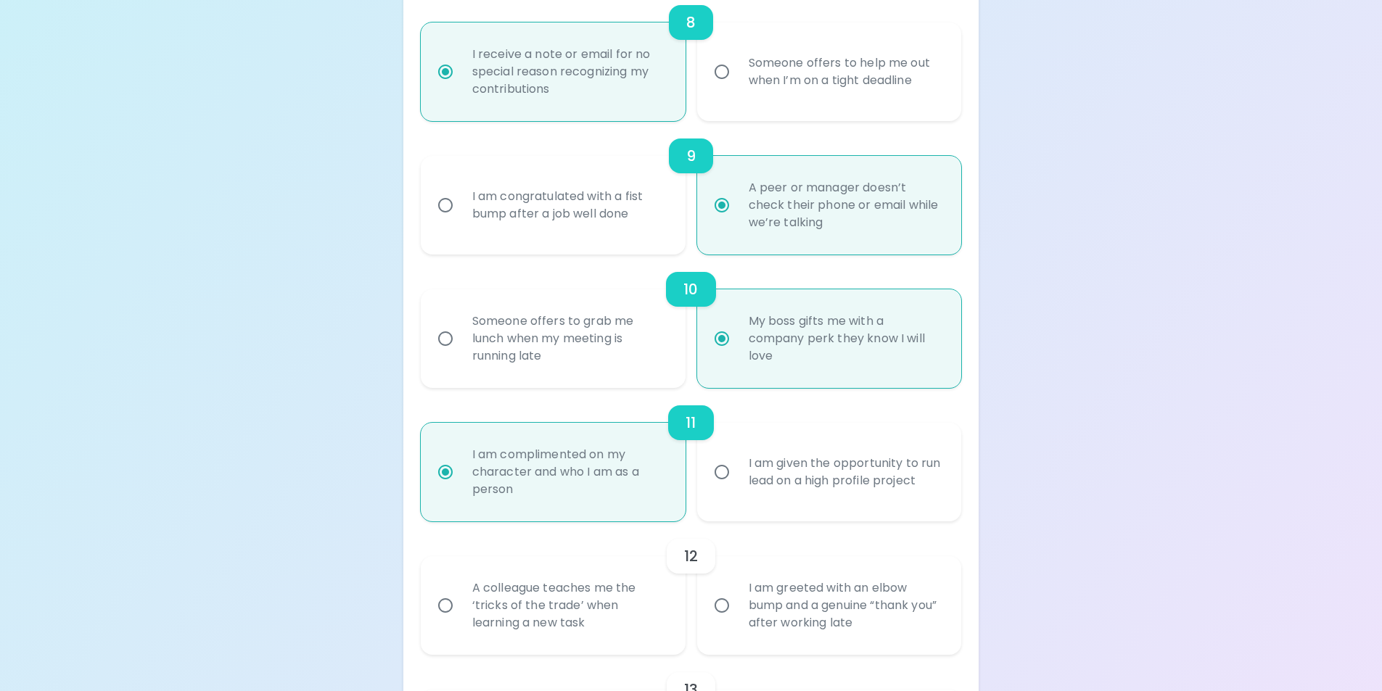
radio input "false"
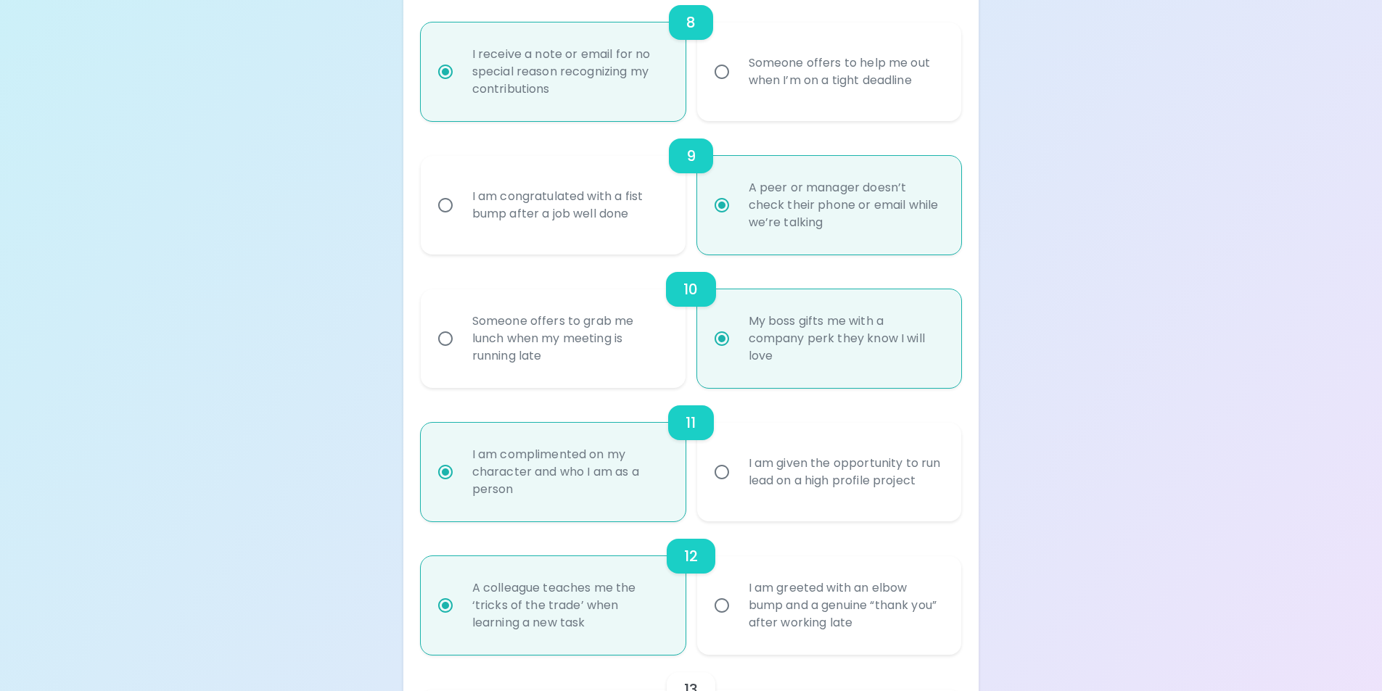
scroll to position [1410, 0]
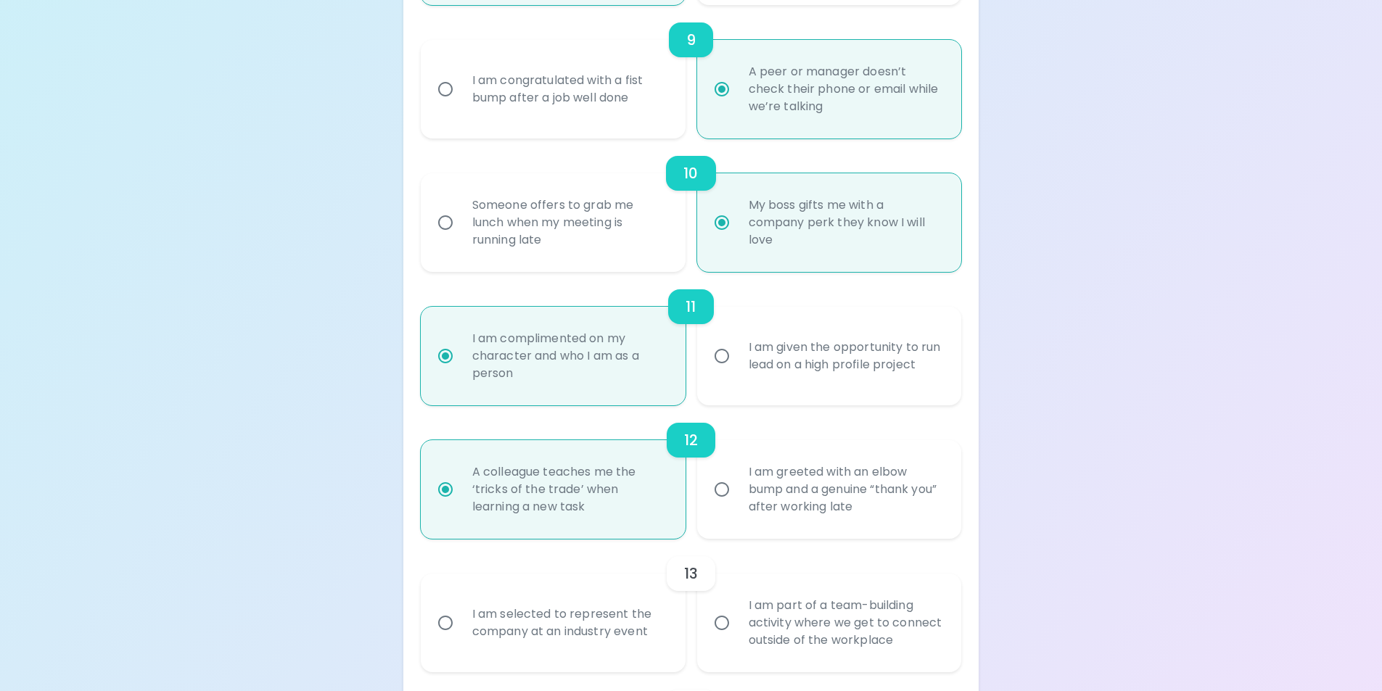
radio input "true"
click at [585, 629] on div "I am selected to represent the company at an industry event" at bounding box center [569, 623] width 217 height 70
click at [461, 629] on input "I am selected to represent the company at an industry event" at bounding box center [445, 623] width 30 height 30
radio input "false"
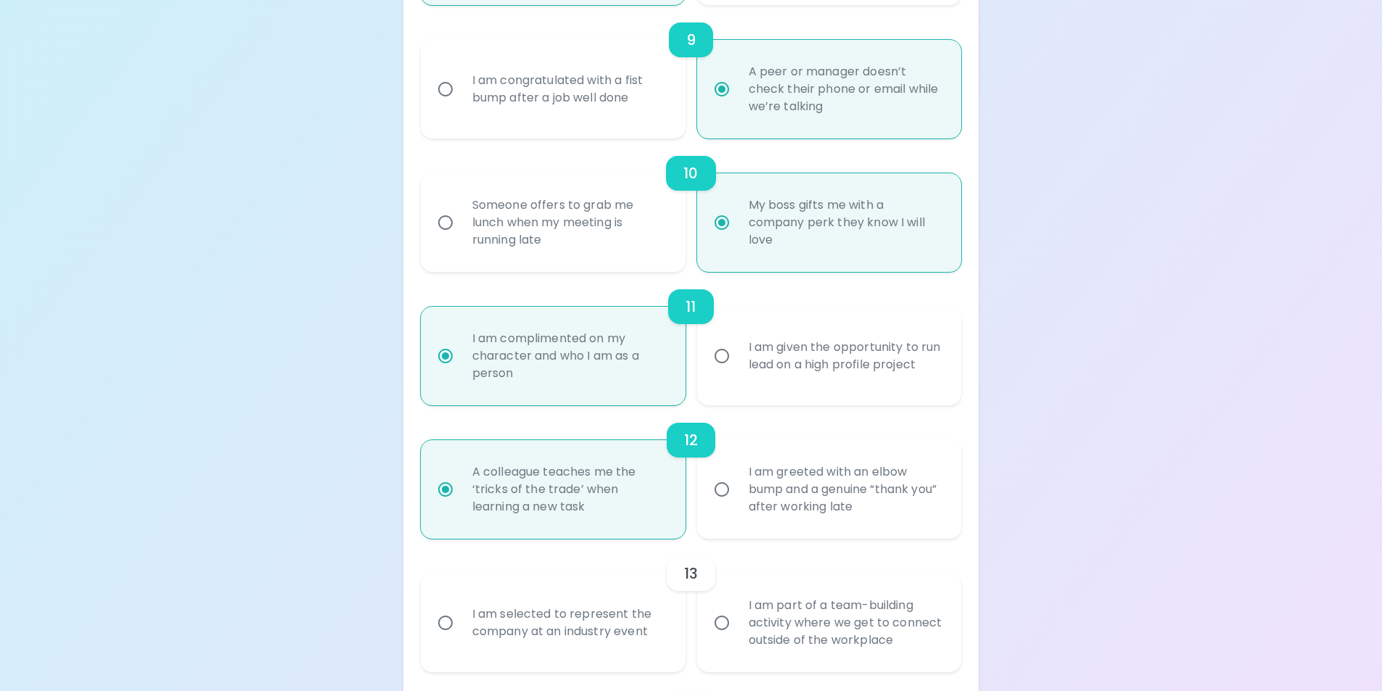
radio input "false"
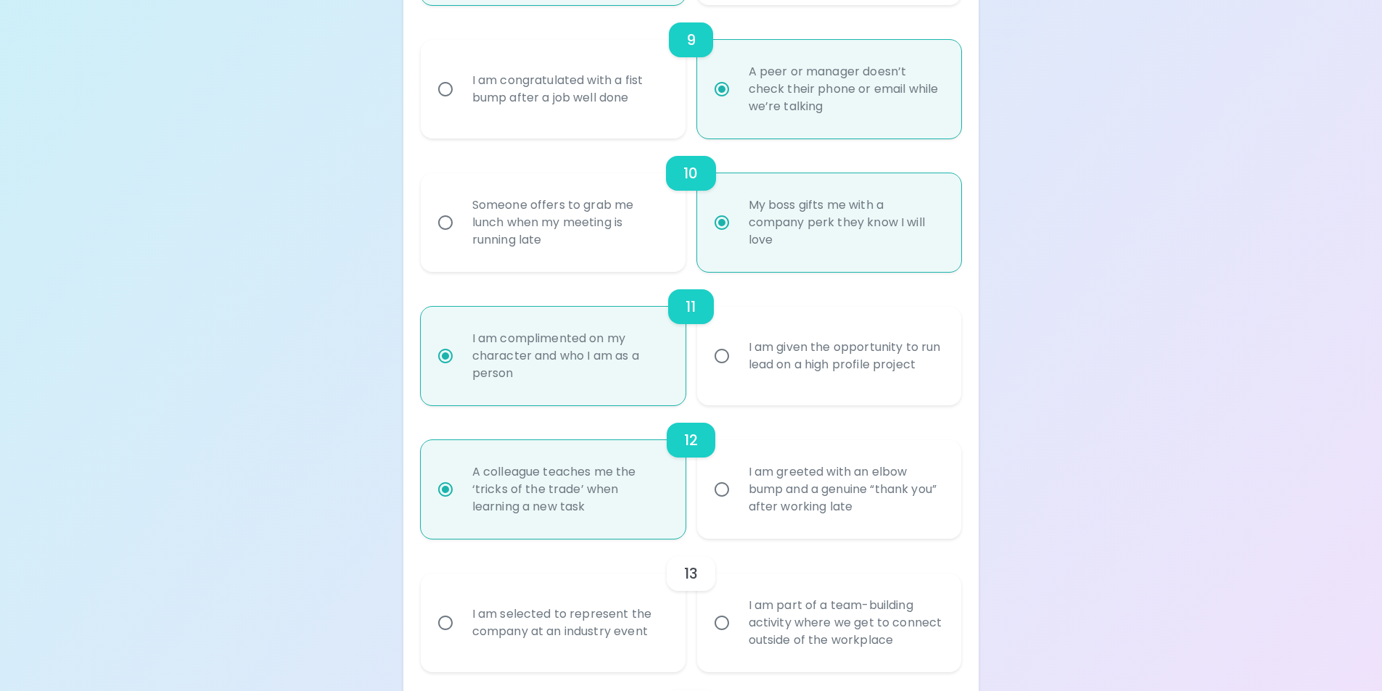
radio input "false"
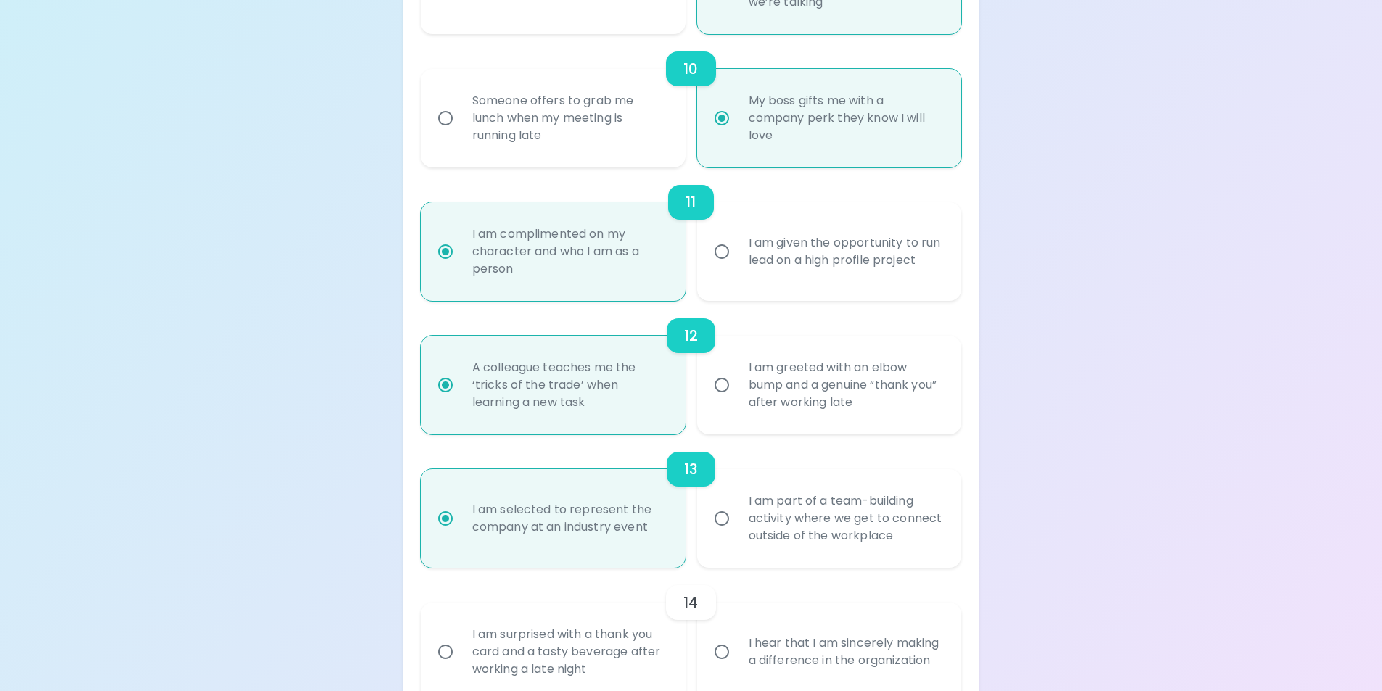
scroll to position [1526, 0]
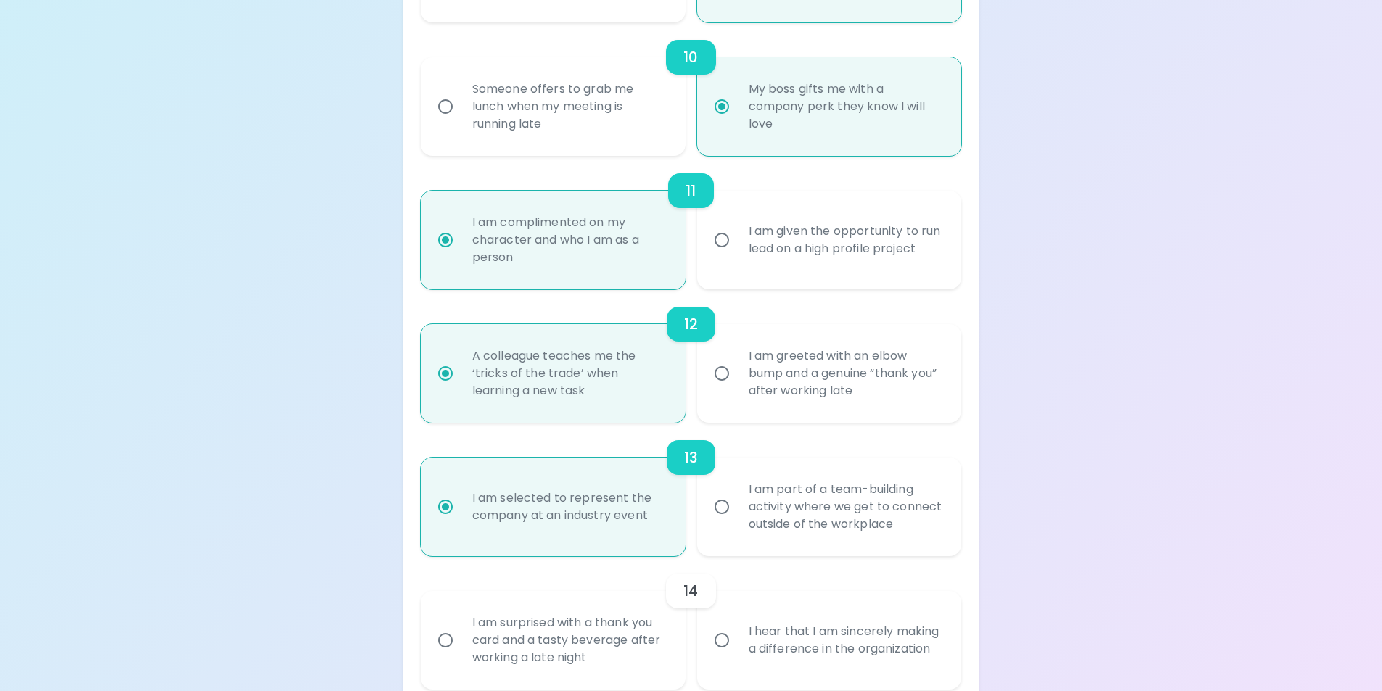
radio input "true"
click at [810, 526] on div "I am part of a team-building activity where we get to connect outside of the wo…" at bounding box center [845, 507] width 217 height 87
click at [737, 522] on input "I am part of a team-building activity where we get to connect outside of the wo…" at bounding box center [722, 507] width 30 height 30
radio input "false"
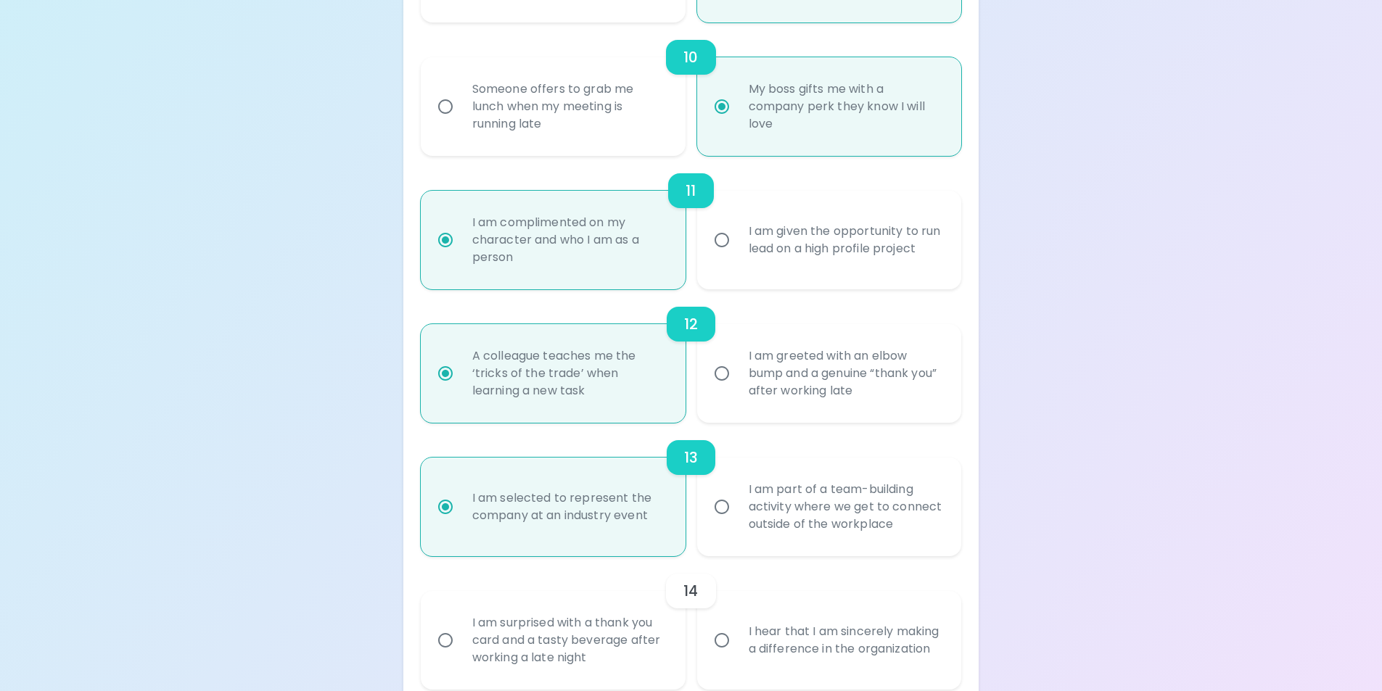
radio input "false"
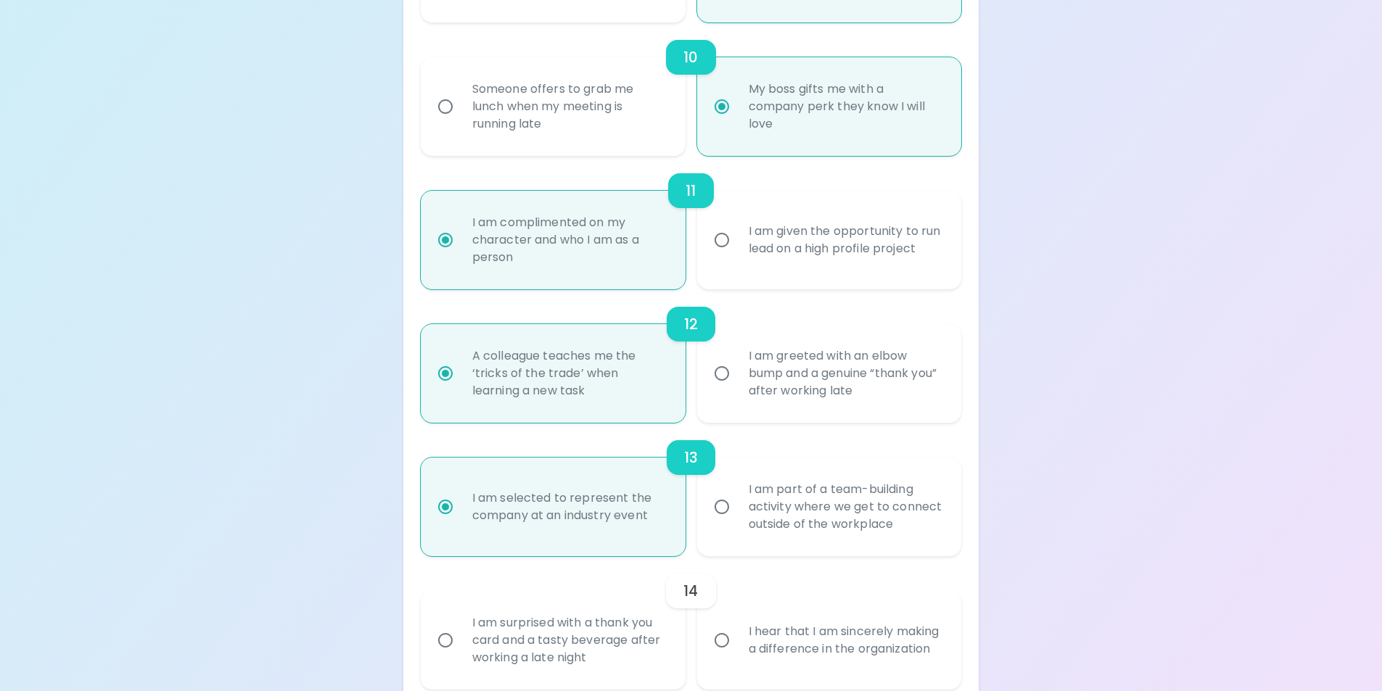
radio input "false"
radio input "true"
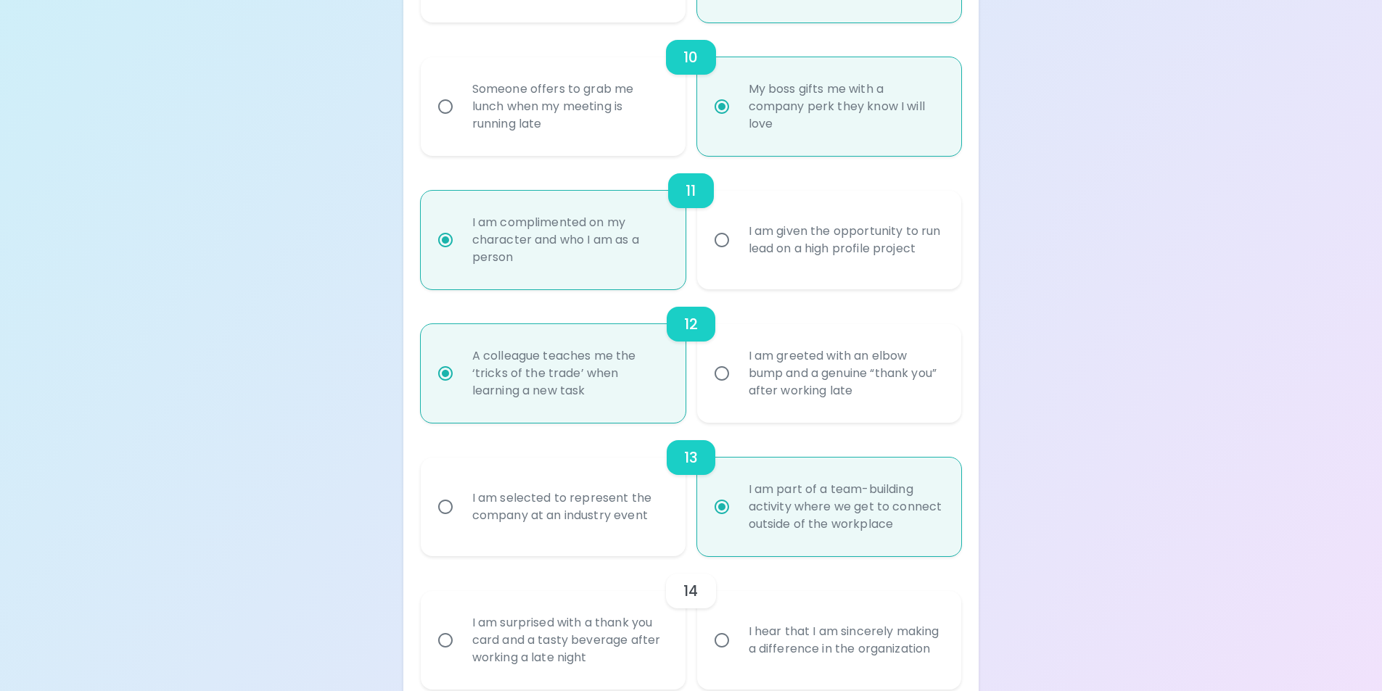
radio input "true"
click at [564, 514] on div "I am selected to represent the company at an industry event" at bounding box center [569, 507] width 217 height 70
click at [461, 514] on input "I am selected to represent the company at an industry event" at bounding box center [445, 507] width 30 height 30
radio input "false"
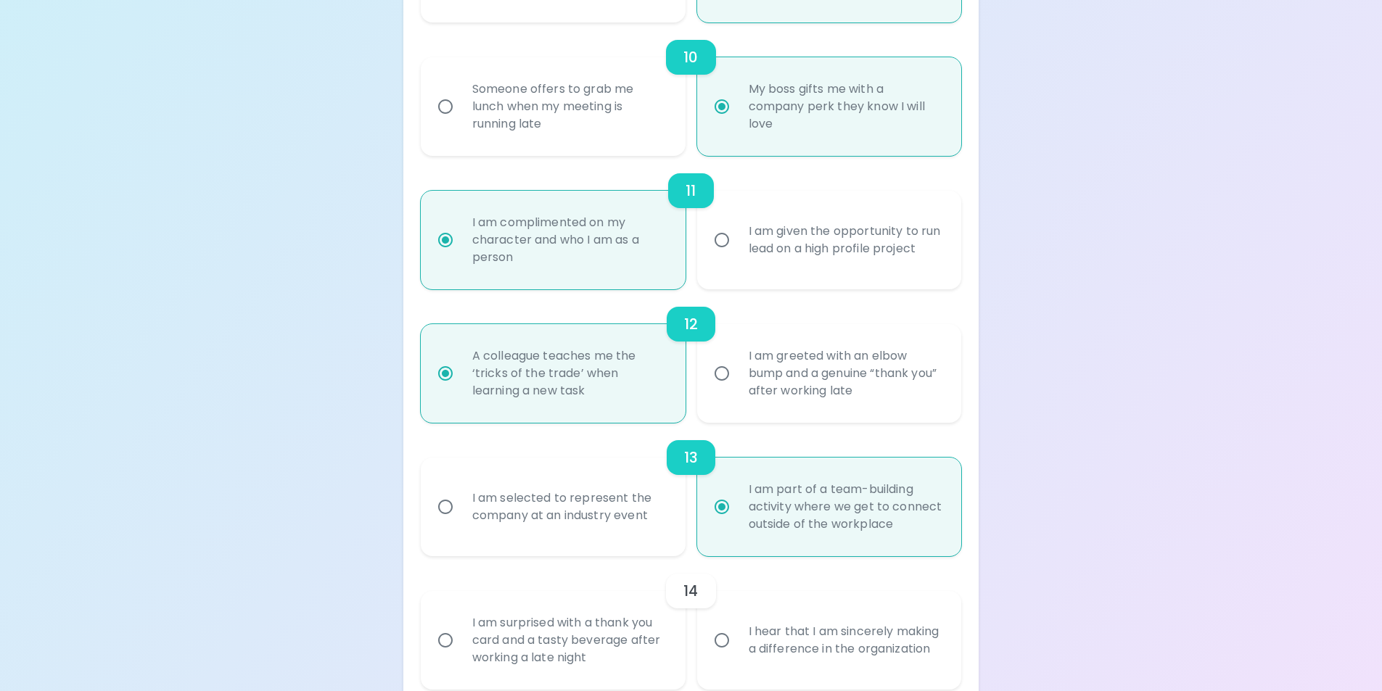
radio input "false"
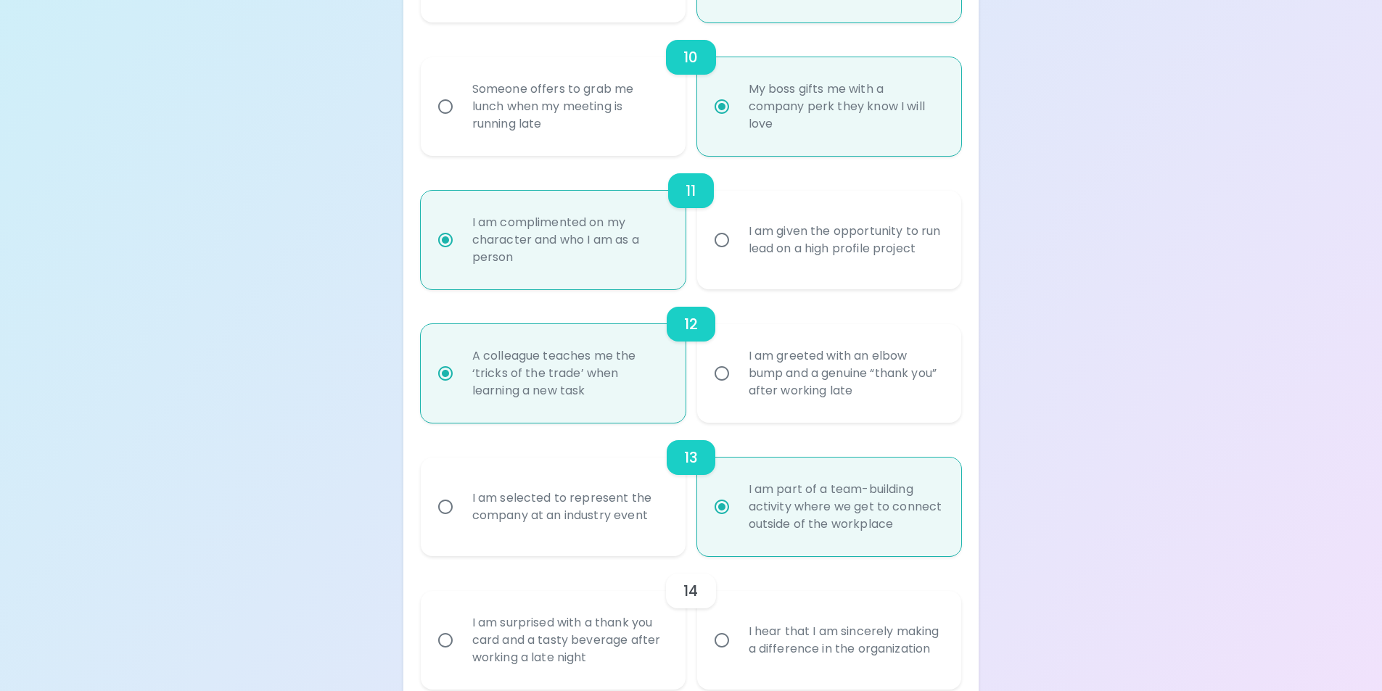
radio input "false"
radio input "true"
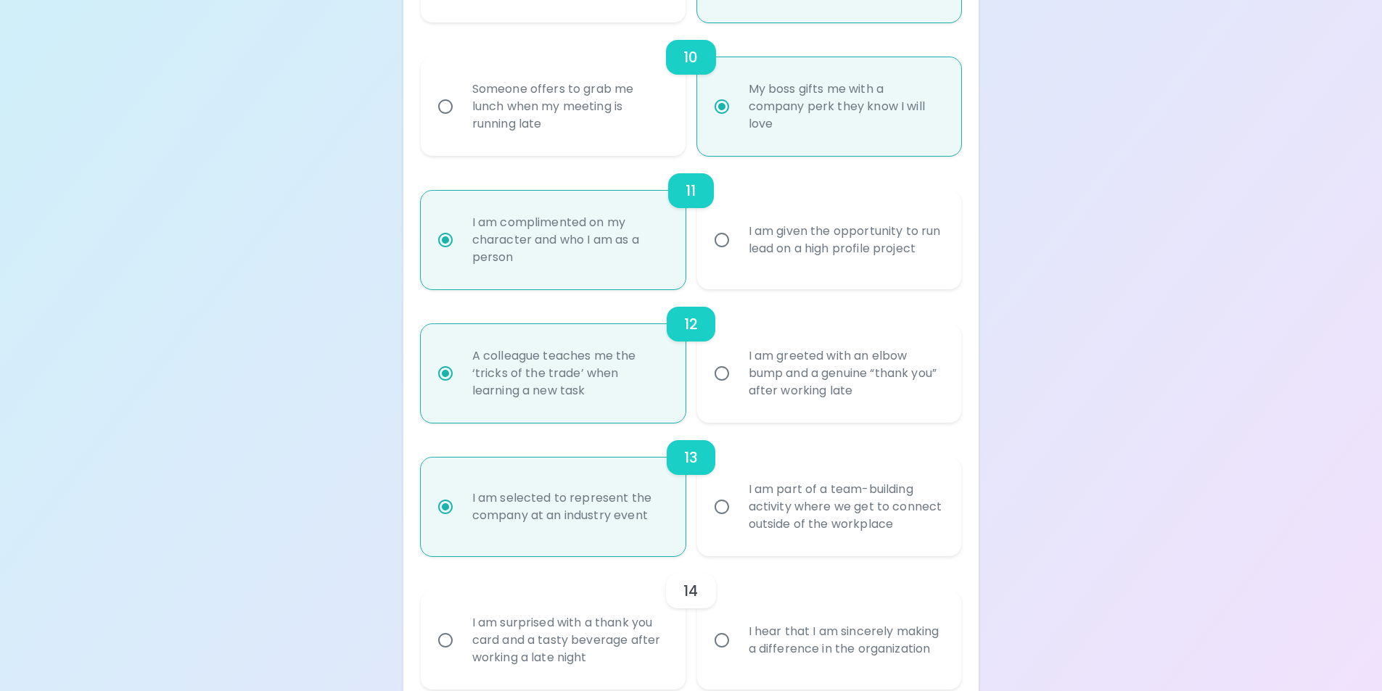
radio input "true"
click at [840, 509] on div "I am part of a team-building activity where we get to connect outside of the wo…" at bounding box center [845, 507] width 217 height 87
click at [737, 509] on input "I am part of a team-building activity where we get to connect outside of the wo…" at bounding box center [722, 507] width 30 height 30
radio input "false"
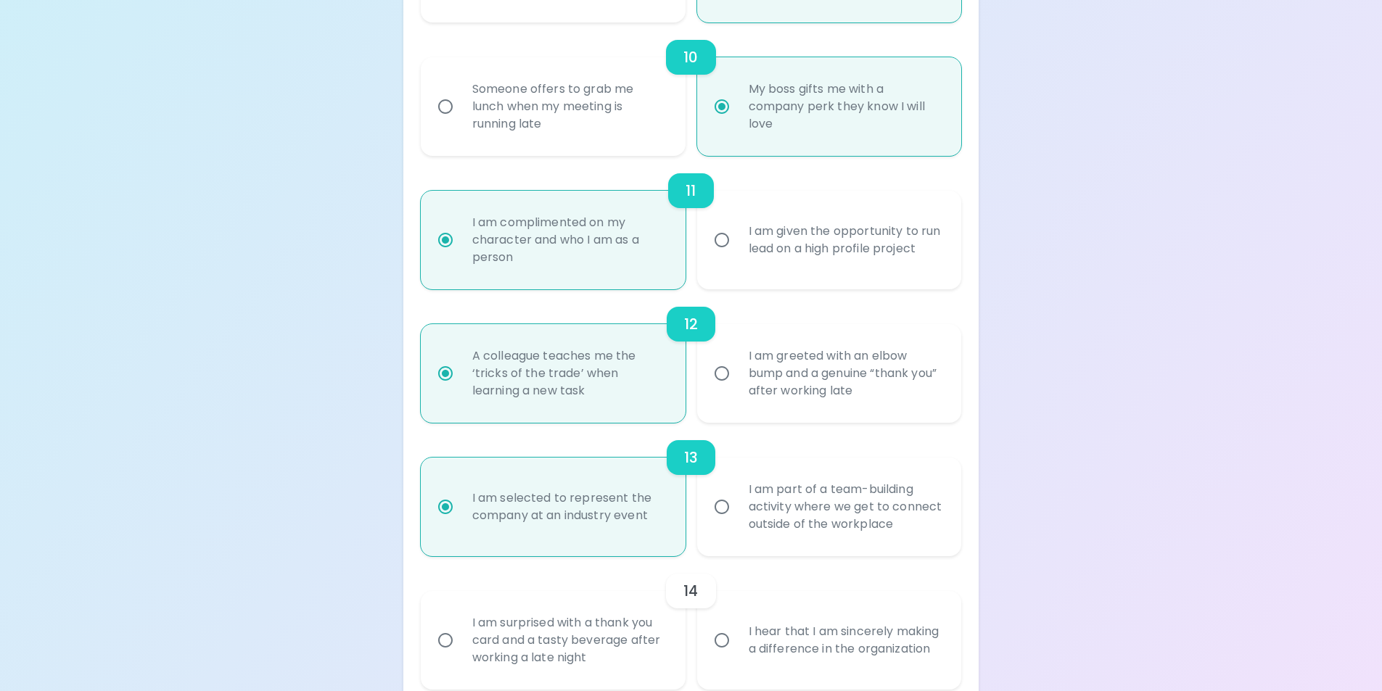
radio input "false"
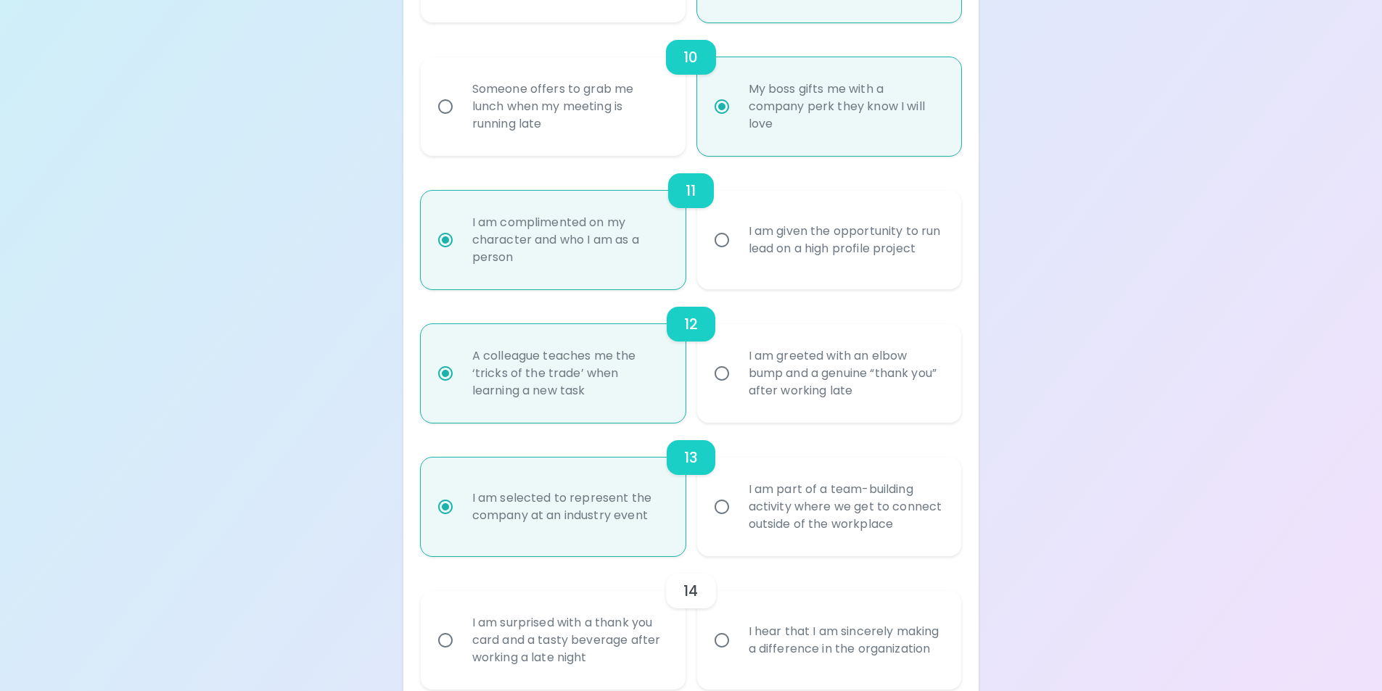
radio input "false"
radio input "true"
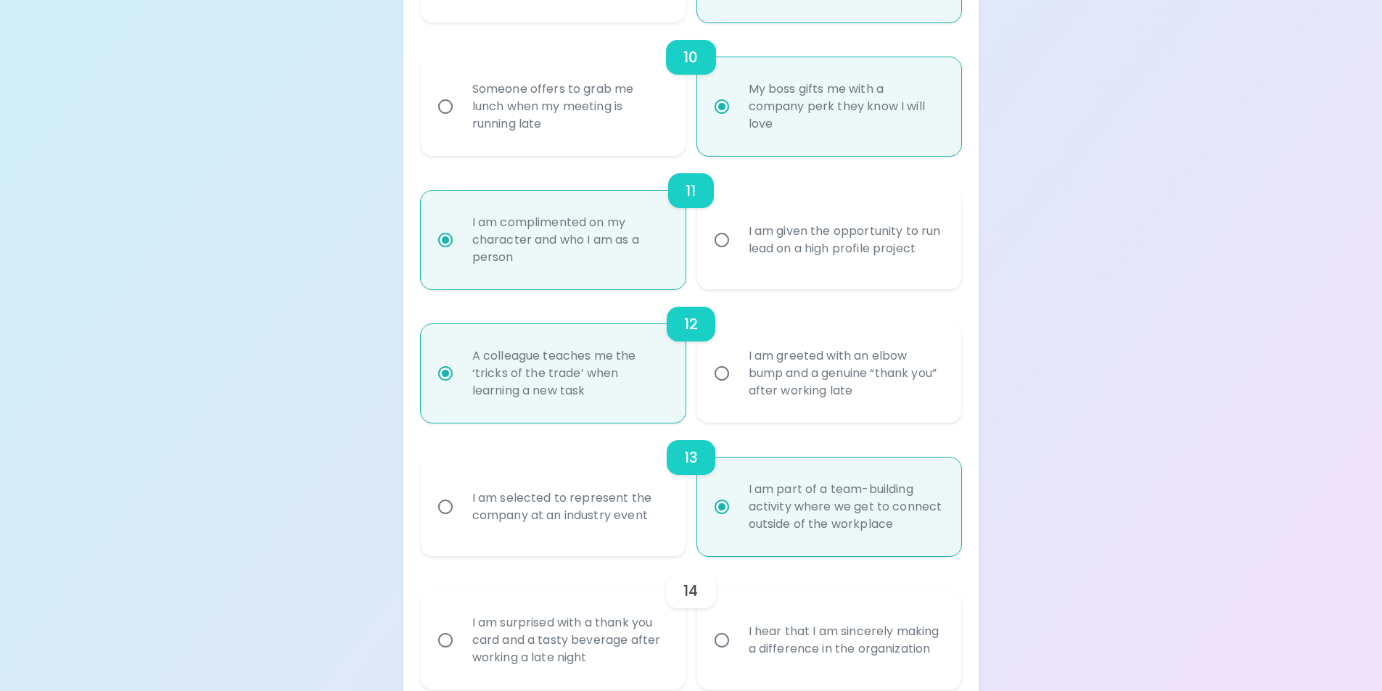
radio input "true"
click at [616, 533] on div "I am selected to represent the company at an industry event" at bounding box center [569, 507] width 217 height 70
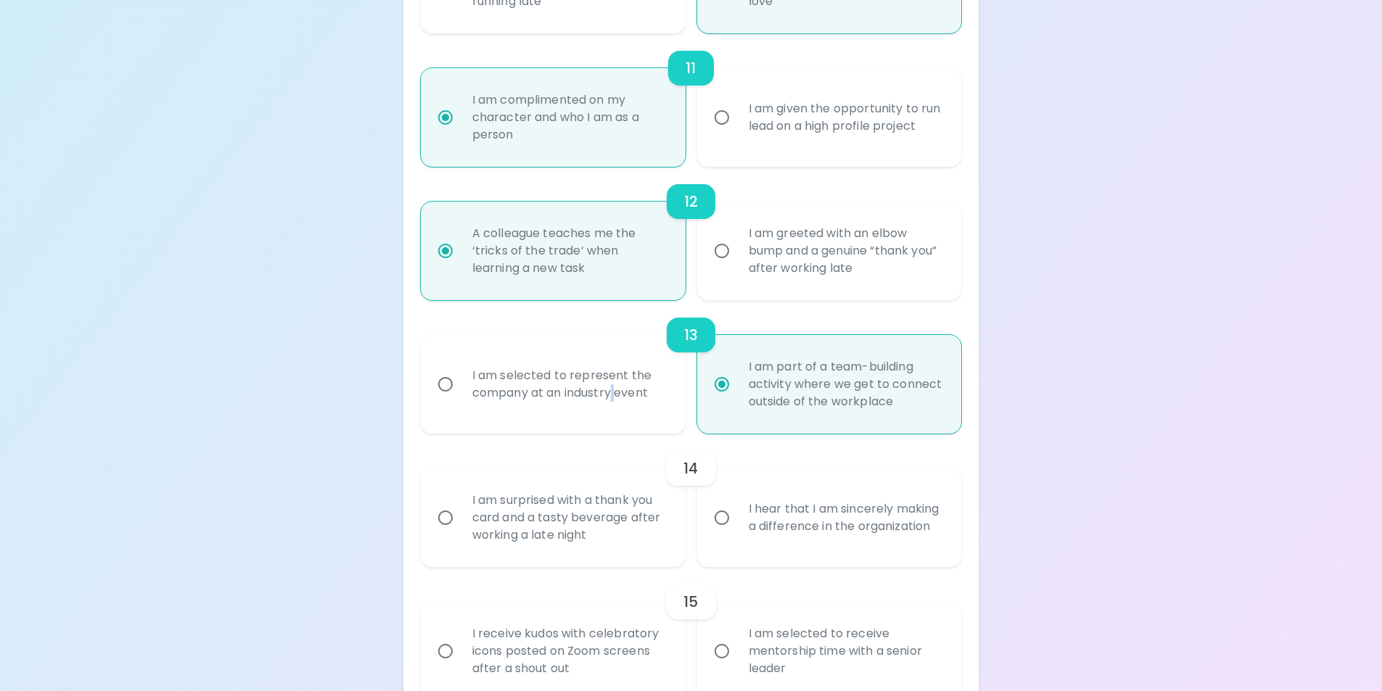
scroll to position [1671, 0]
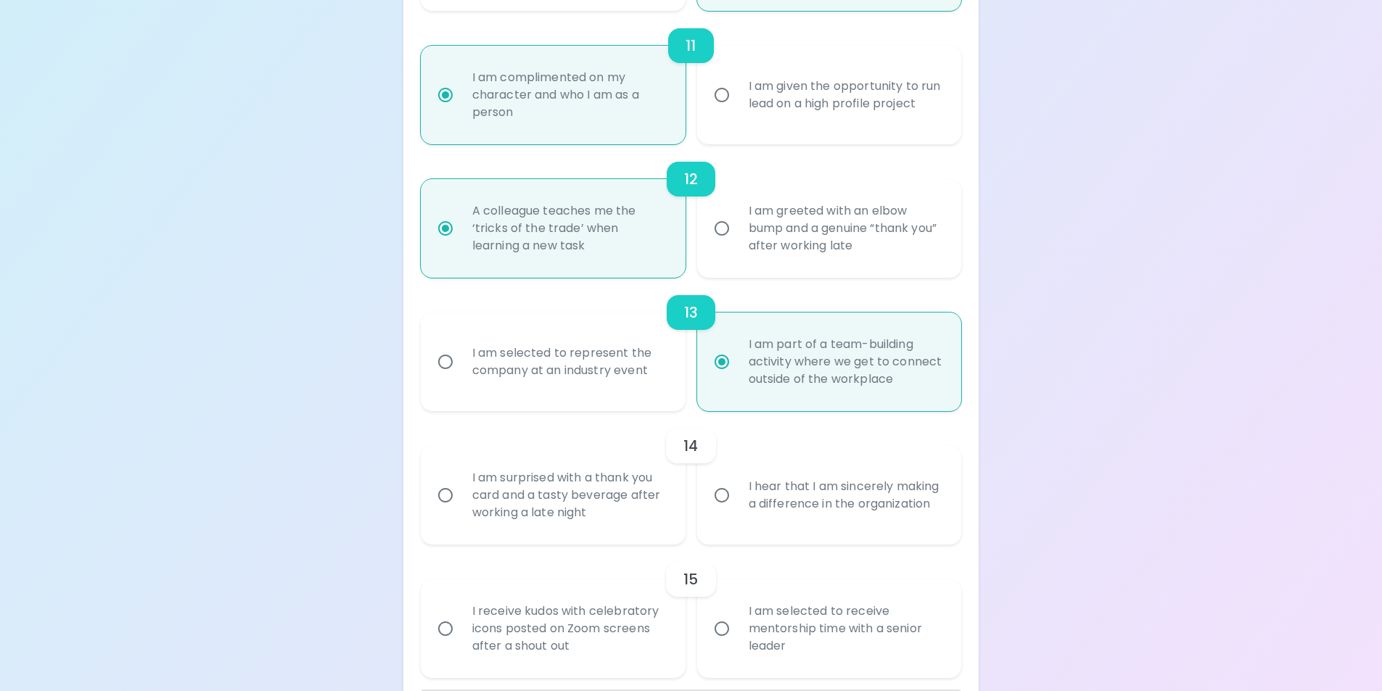
click at [861, 507] on div "I hear that I am sincerely making a difference in the organization" at bounding box center [845, 496] width 217 height 70
click at [737, 507] on input "I hear that I am sincerely making a difference in the organization" at bounding box center [722, 495] width 30 height 30
radio input "false"
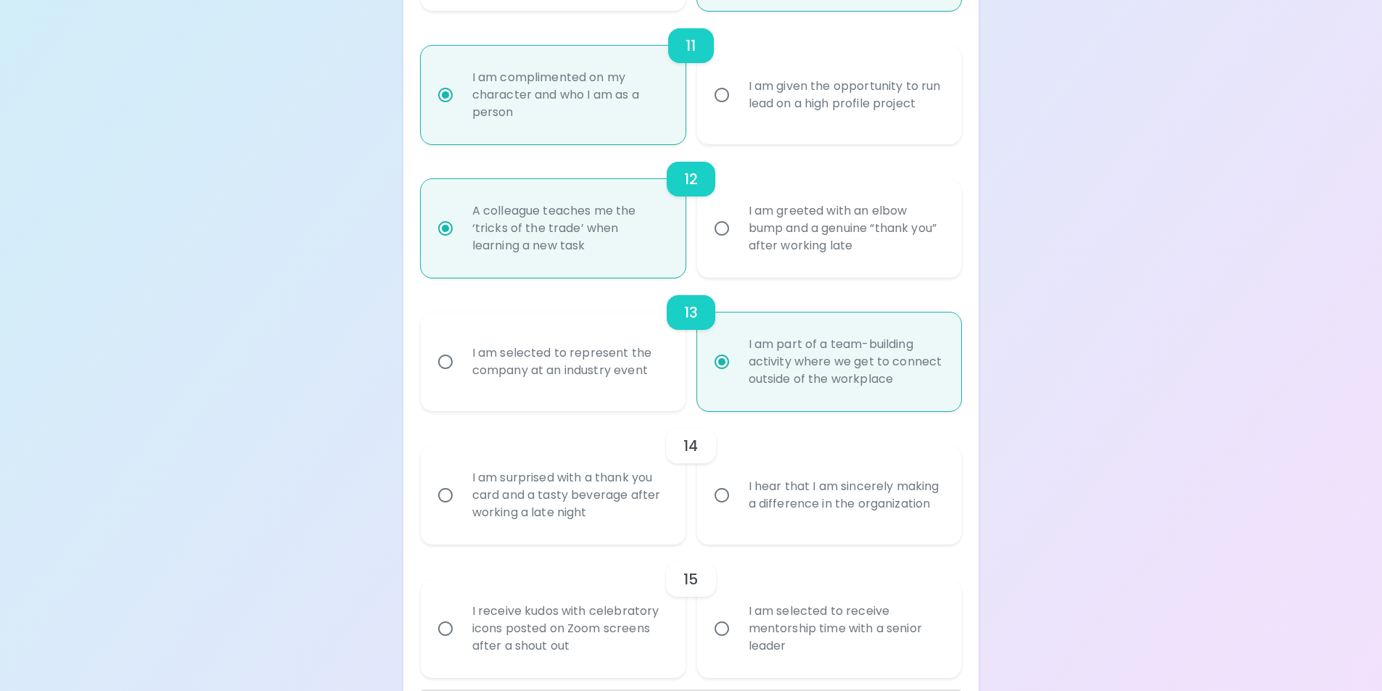
radio input "false"
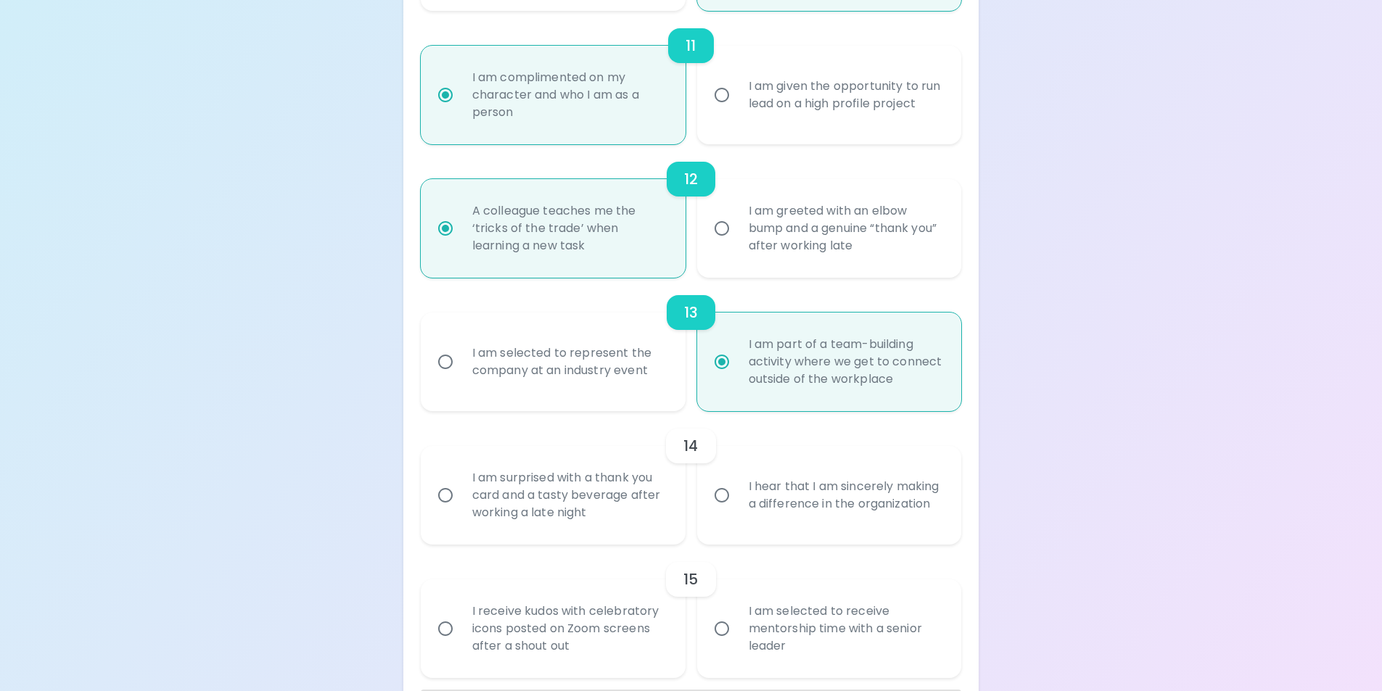
radio input "false"
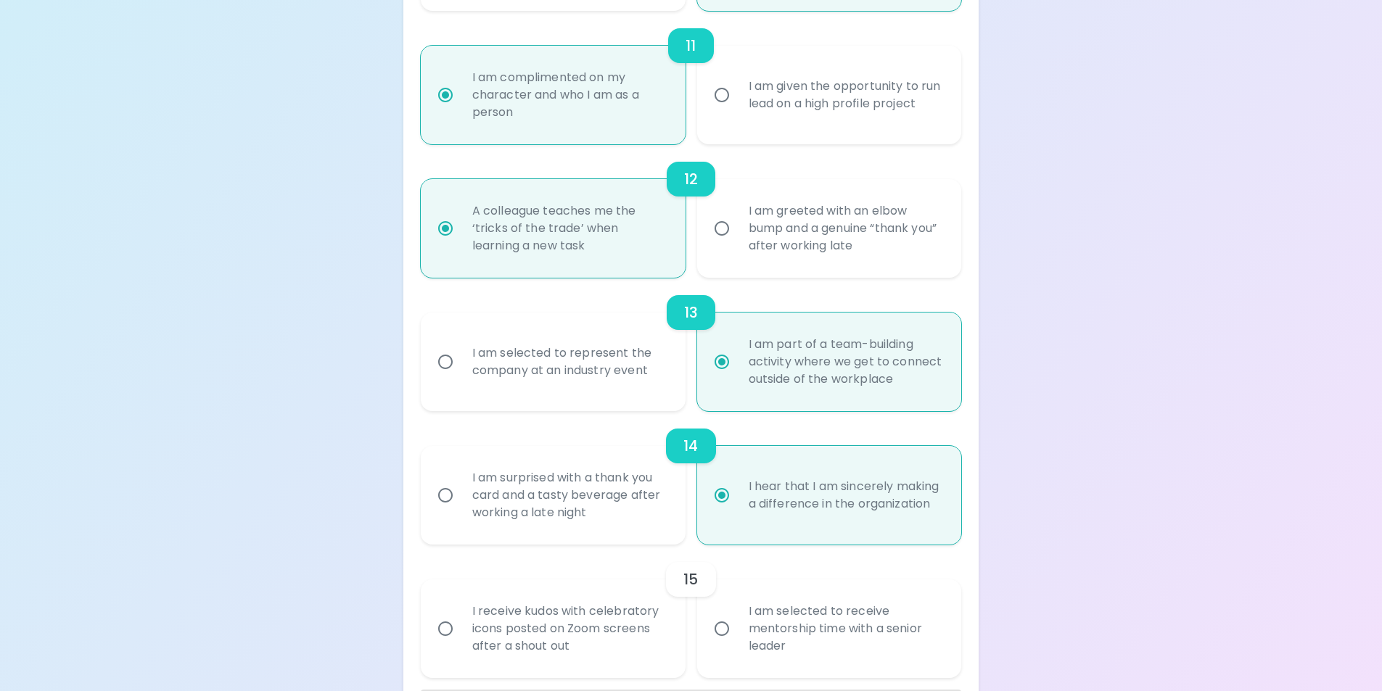
scroll to position [1729, 0]
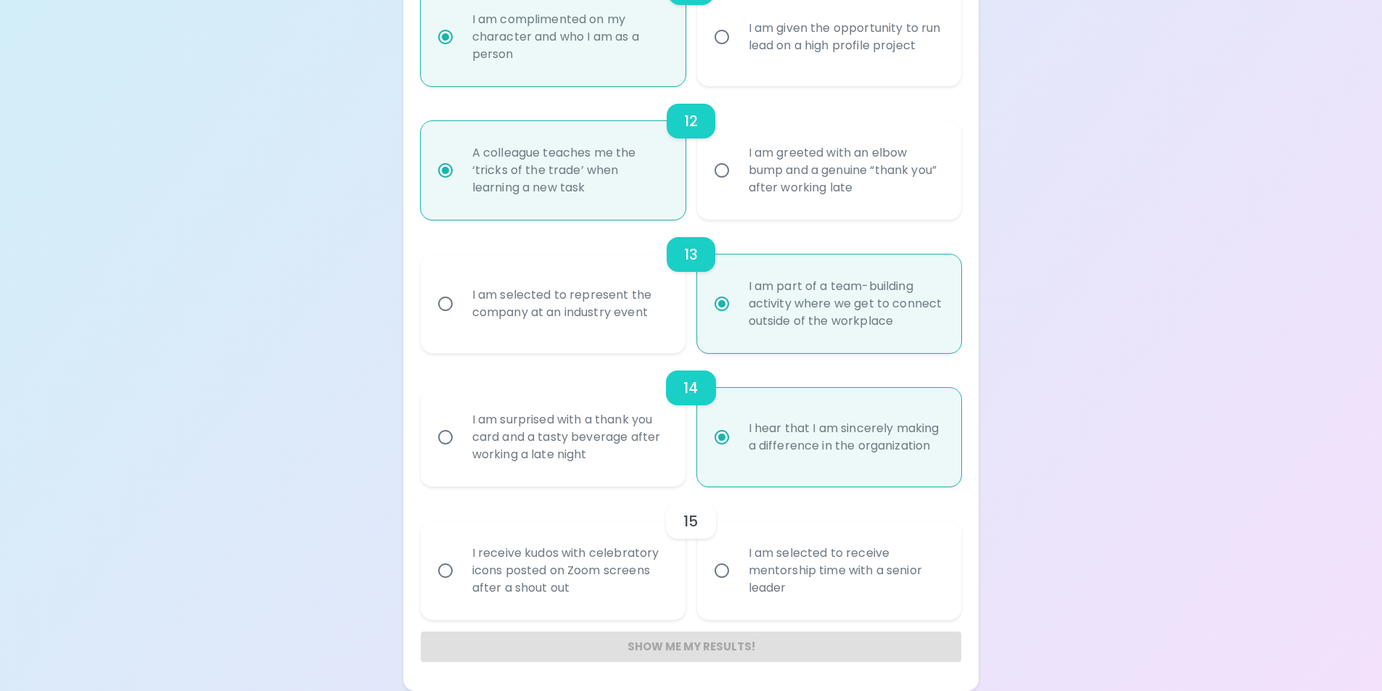
radio input "true"
click at [803, 594] on div "I am selected to receive mentorship time with a senior leader" at bounding box center [845, 570] width 217 height 87
click at [737, 586] on input "I am selected to receive mentorship time with a senior leader" at bounding box center [722, 571] width 30 height 30
radio input "false"
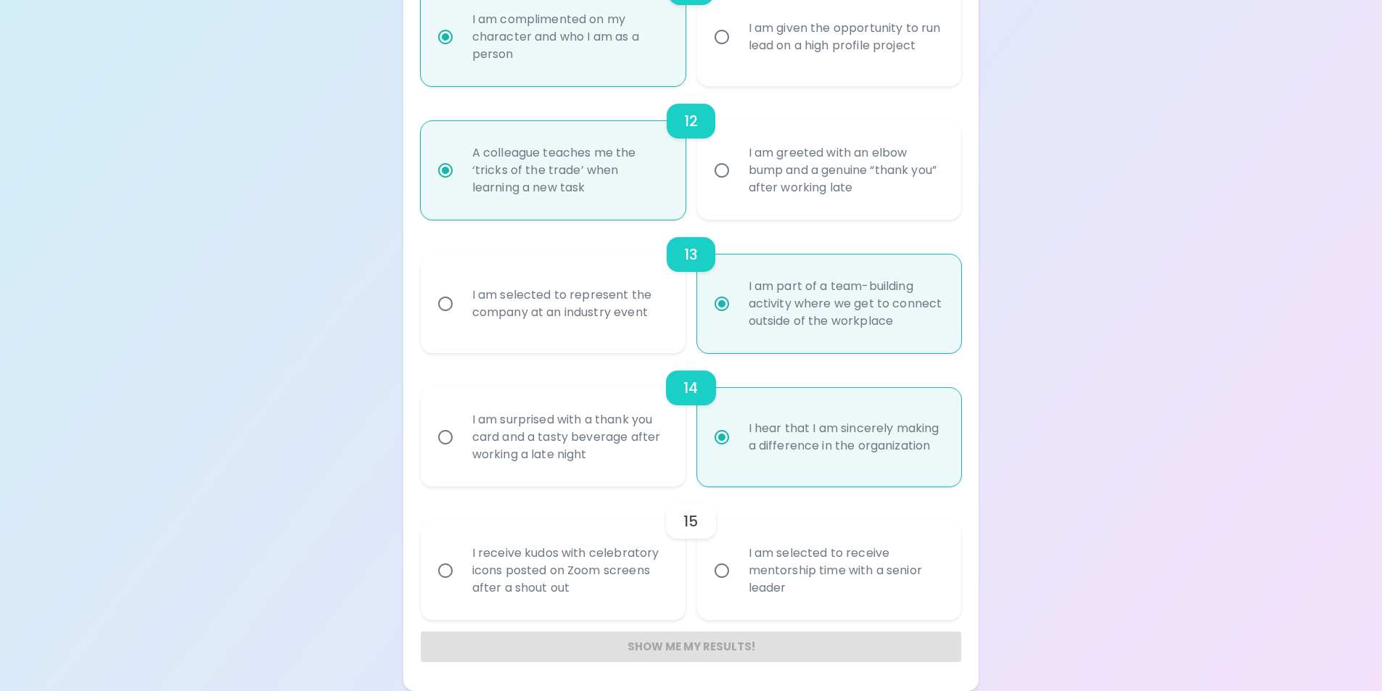
radio input "false"
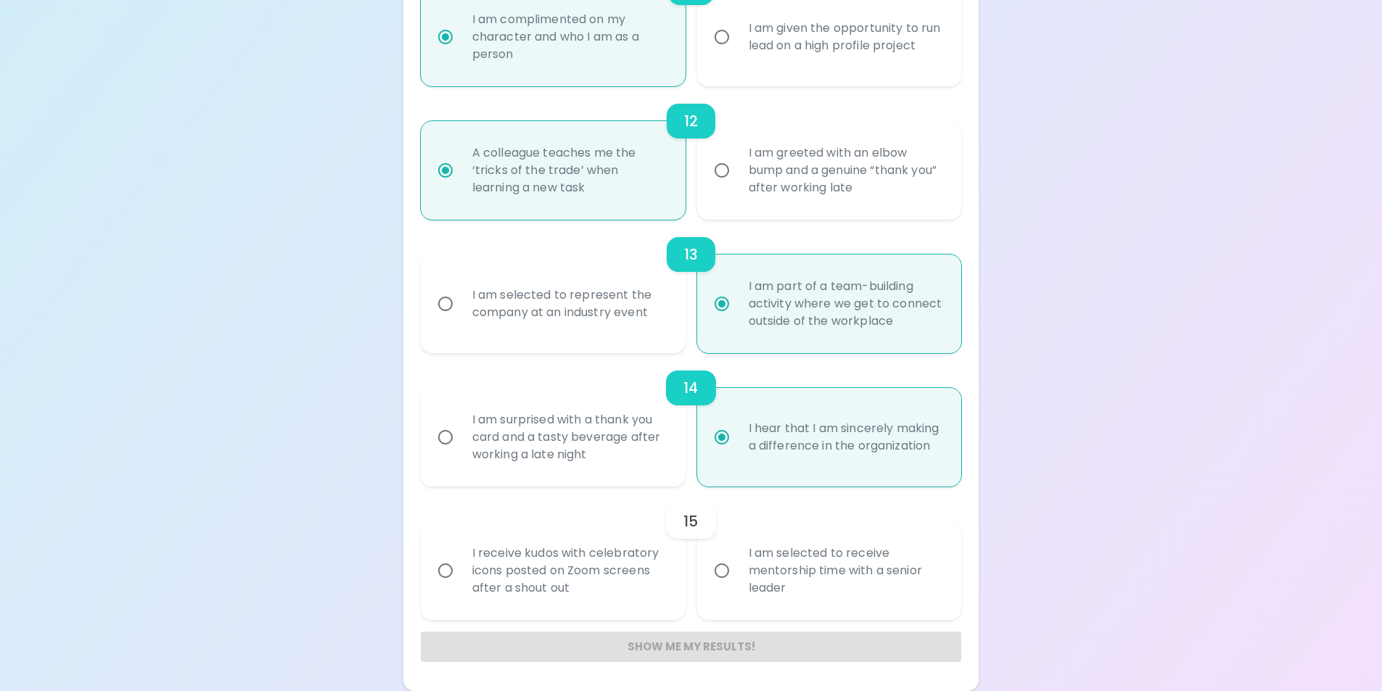
radio input "false"
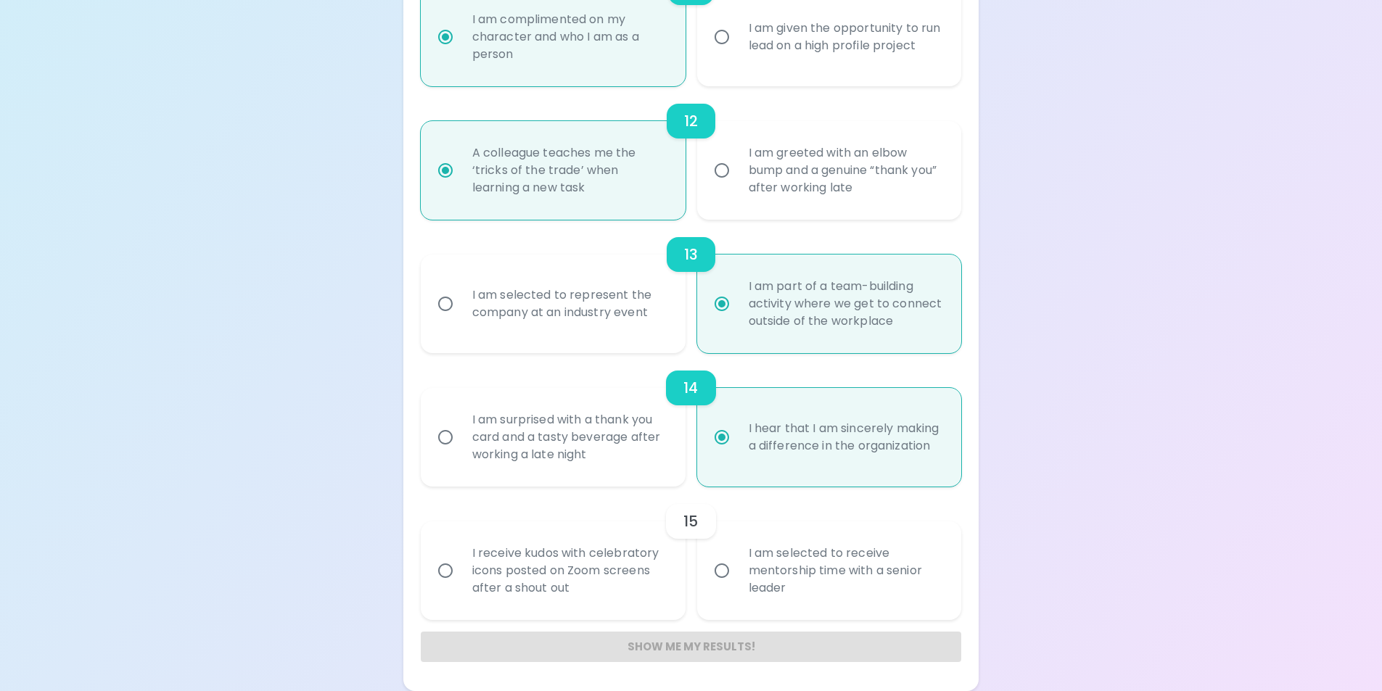
radio input "false"
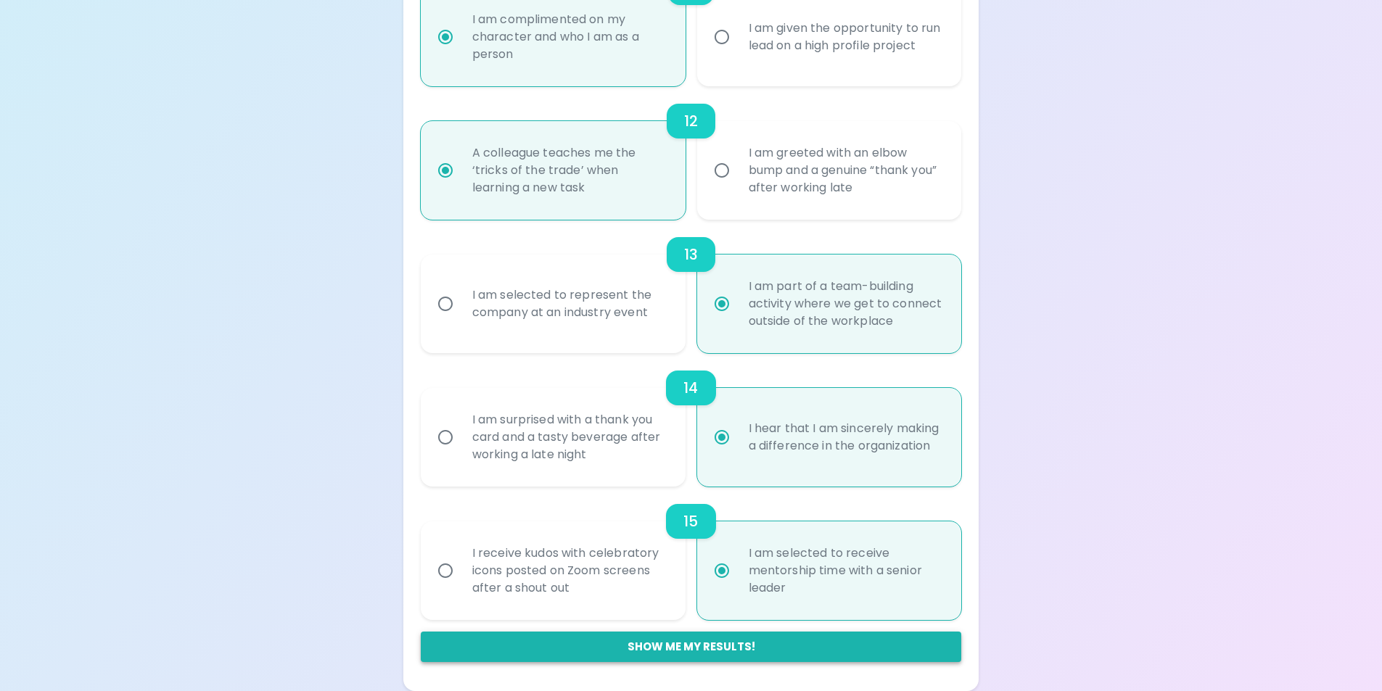
radio input "true"
click at [766, 654] on button "Show me my results!" at bounding box center [691, 647] width 541 height 30
radio input "false"
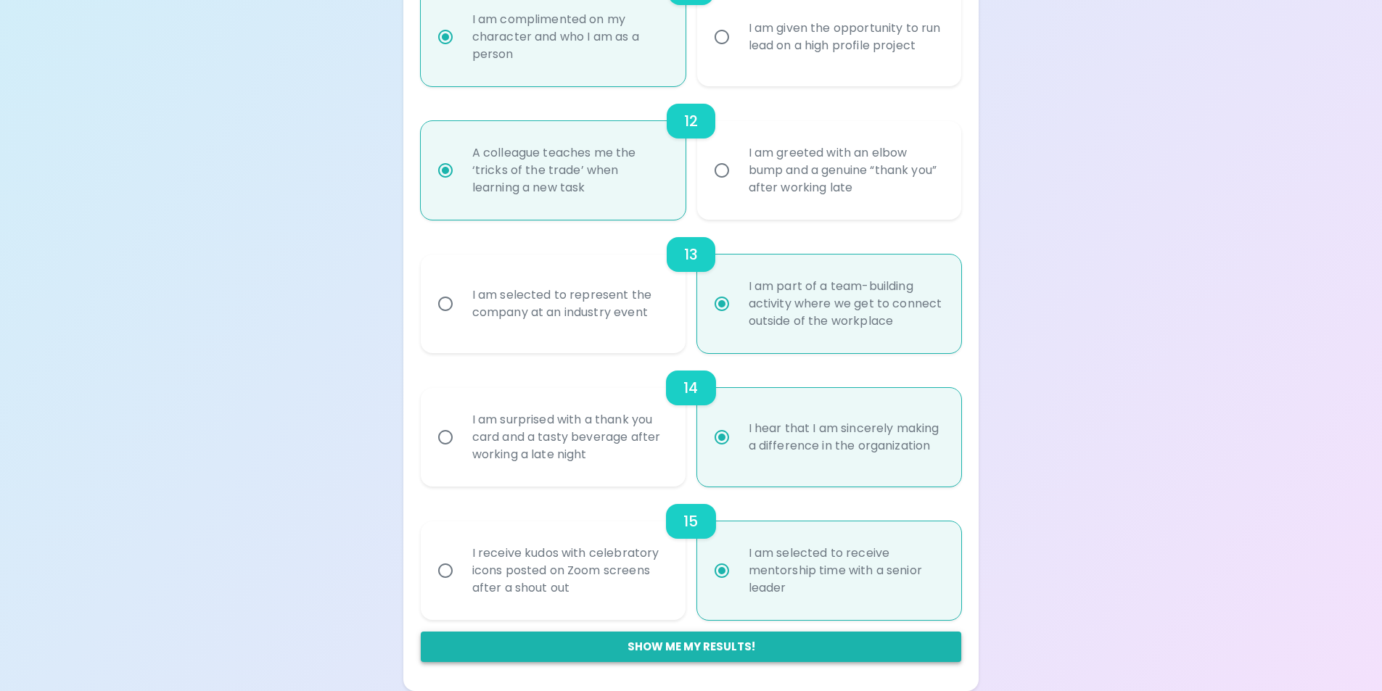
radio input "false"
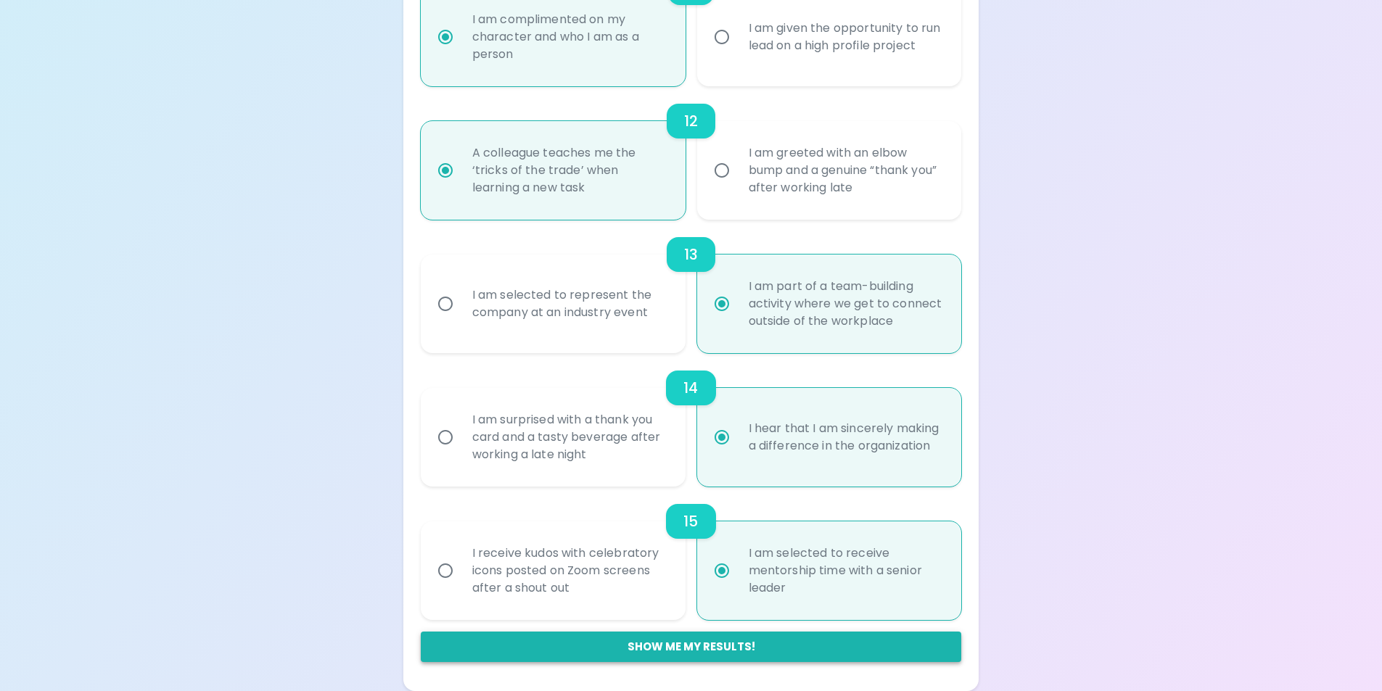
radio input "false"
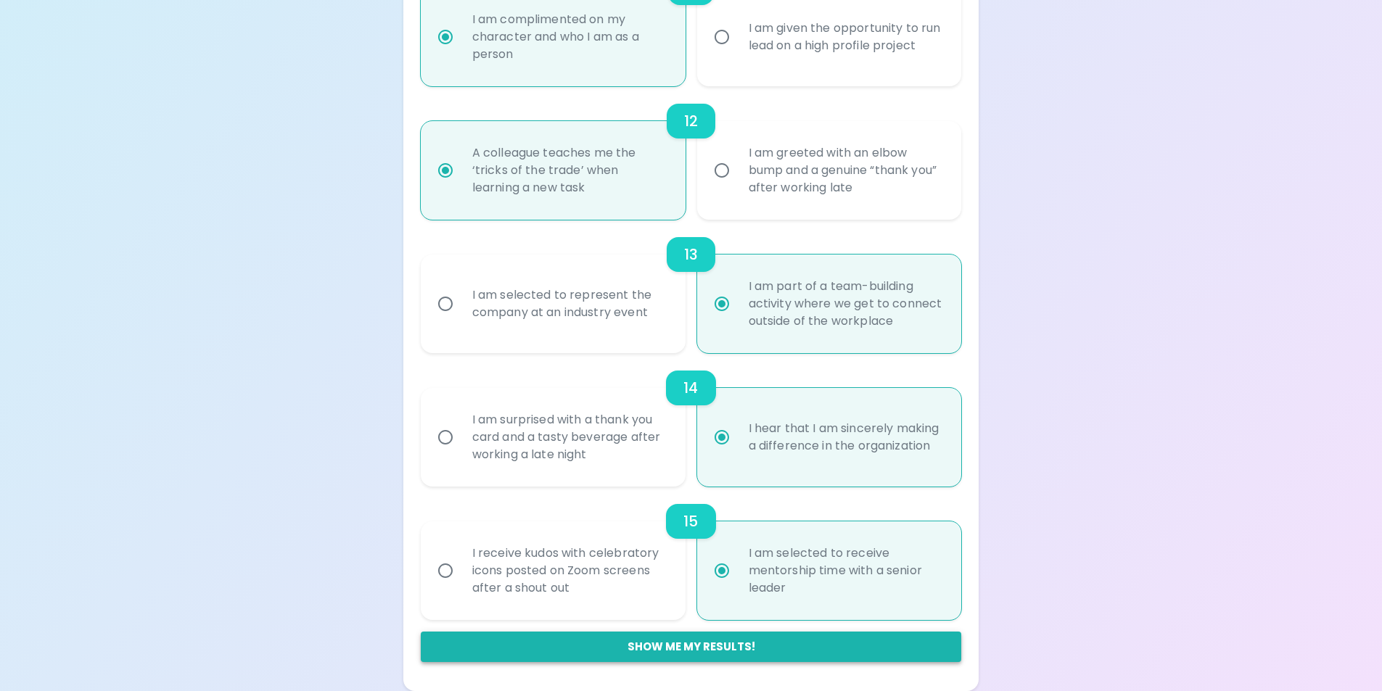
radio input "false"
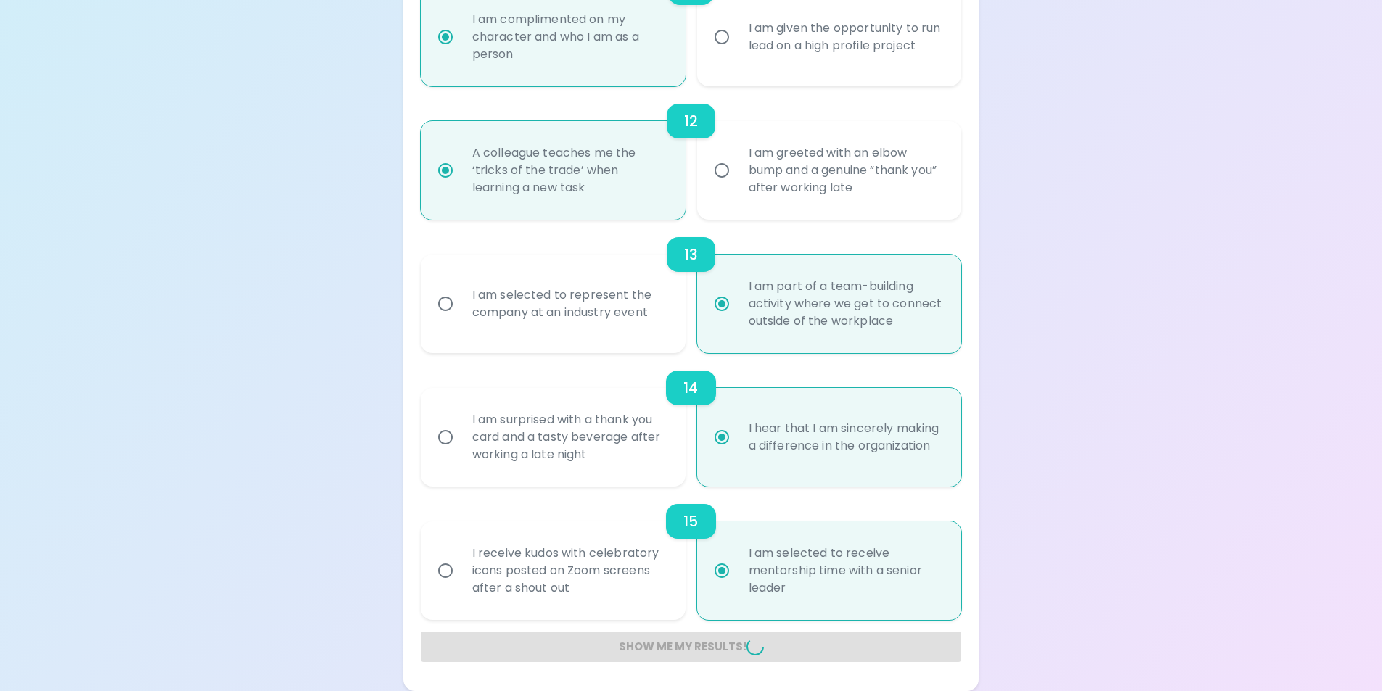
radio input "false"
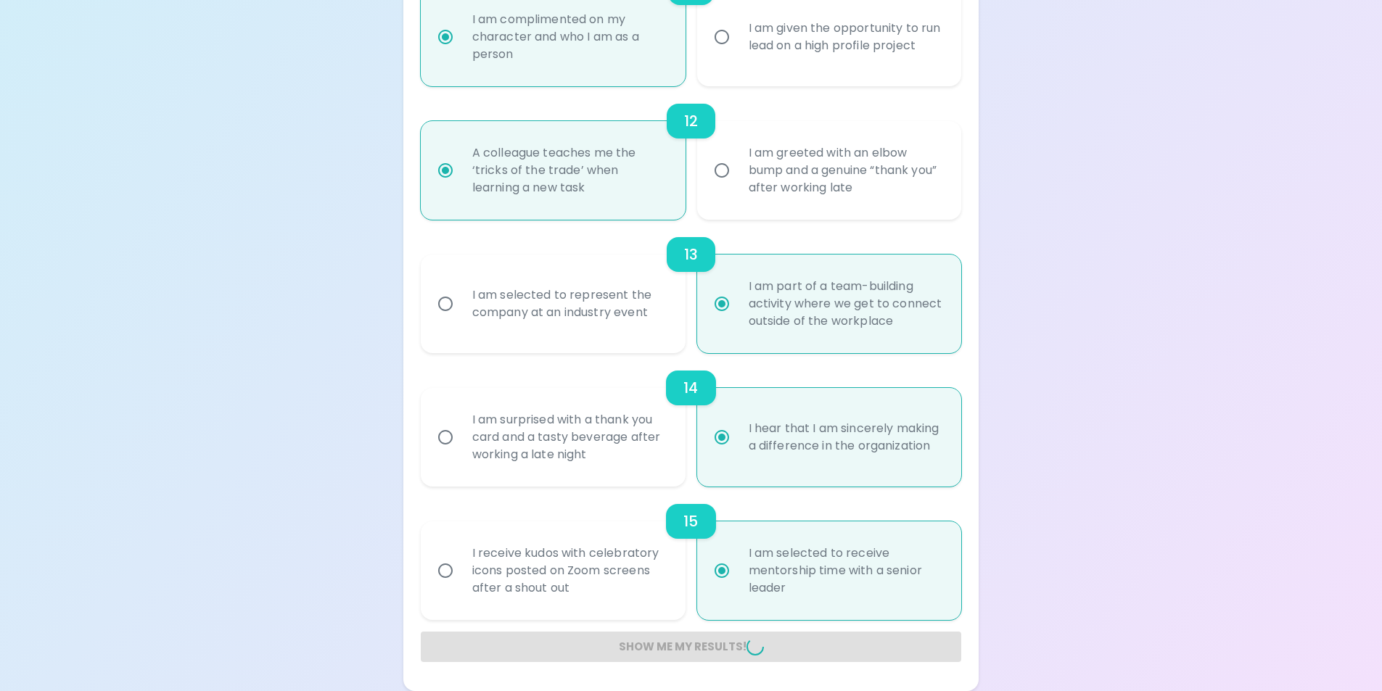
radio input "false"
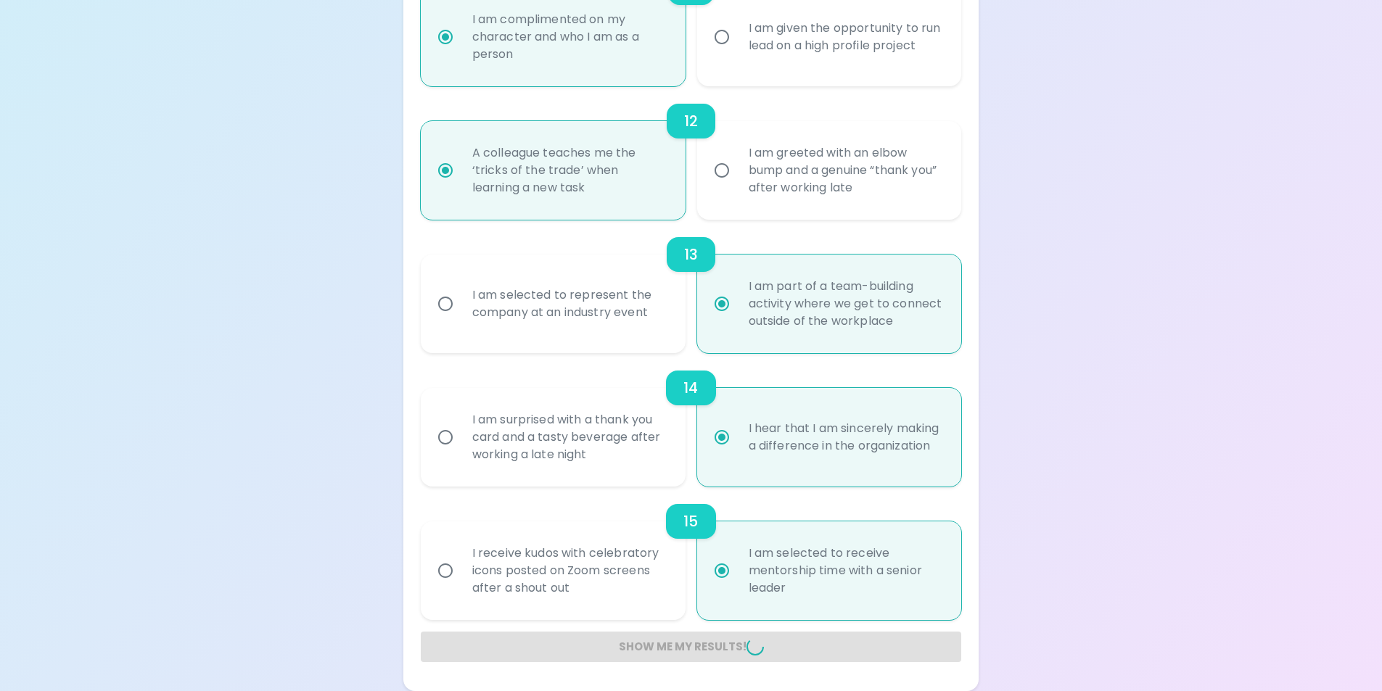
radio input "false"
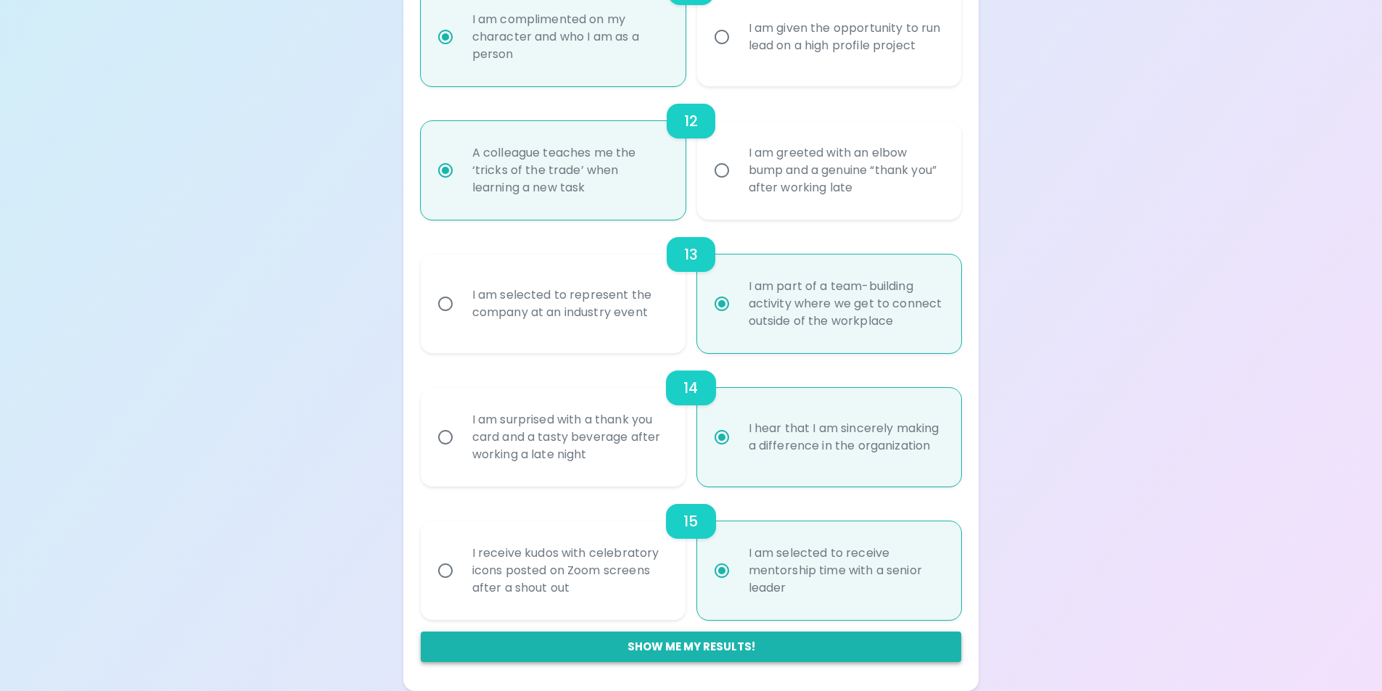
scroll to position [243, 0]
